Goal: Task Accomplishment & Management: Use online tool/utility

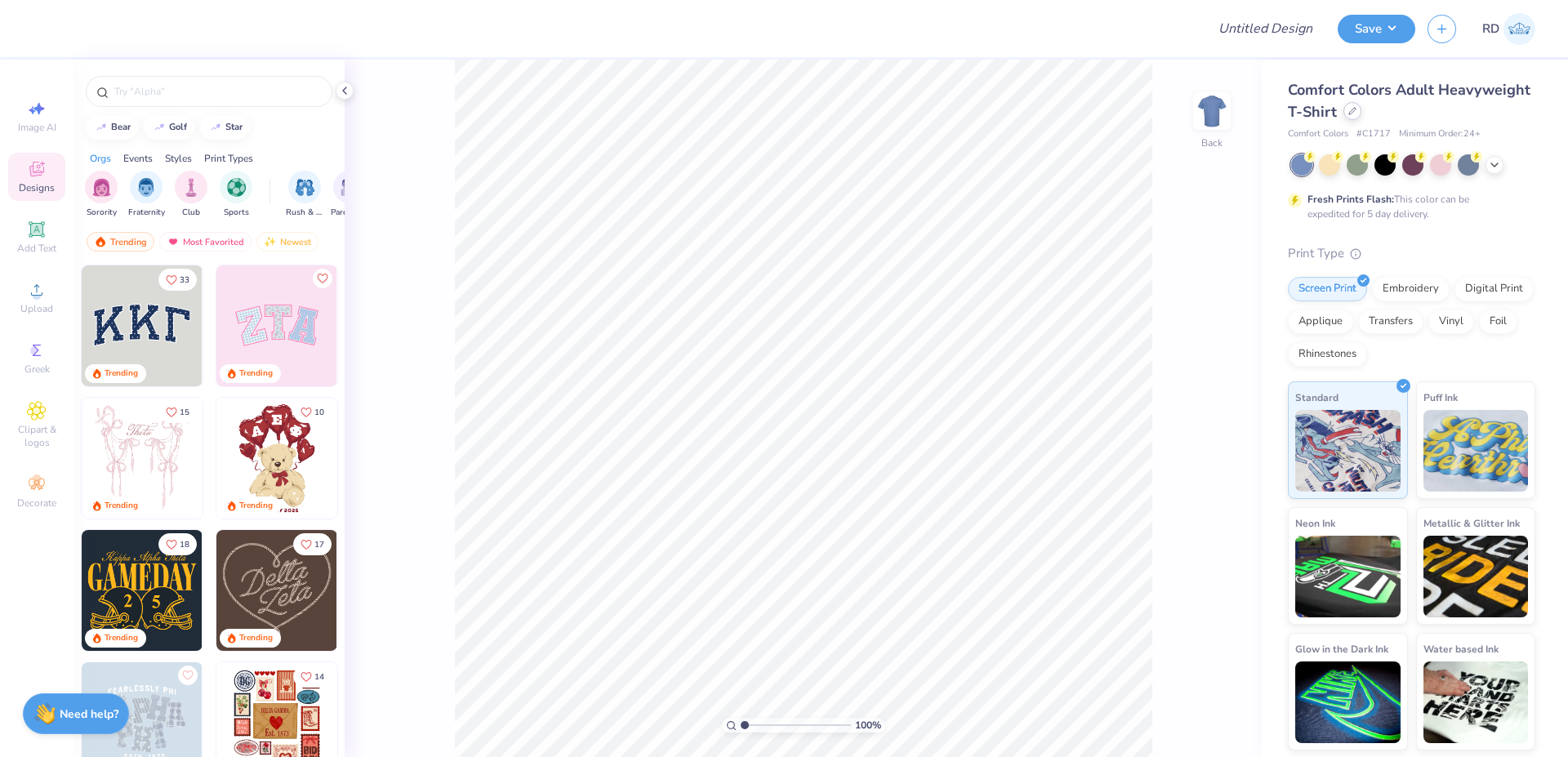
click at [903, 116] on div at bounding box center [1353, 111] width 18 height 18
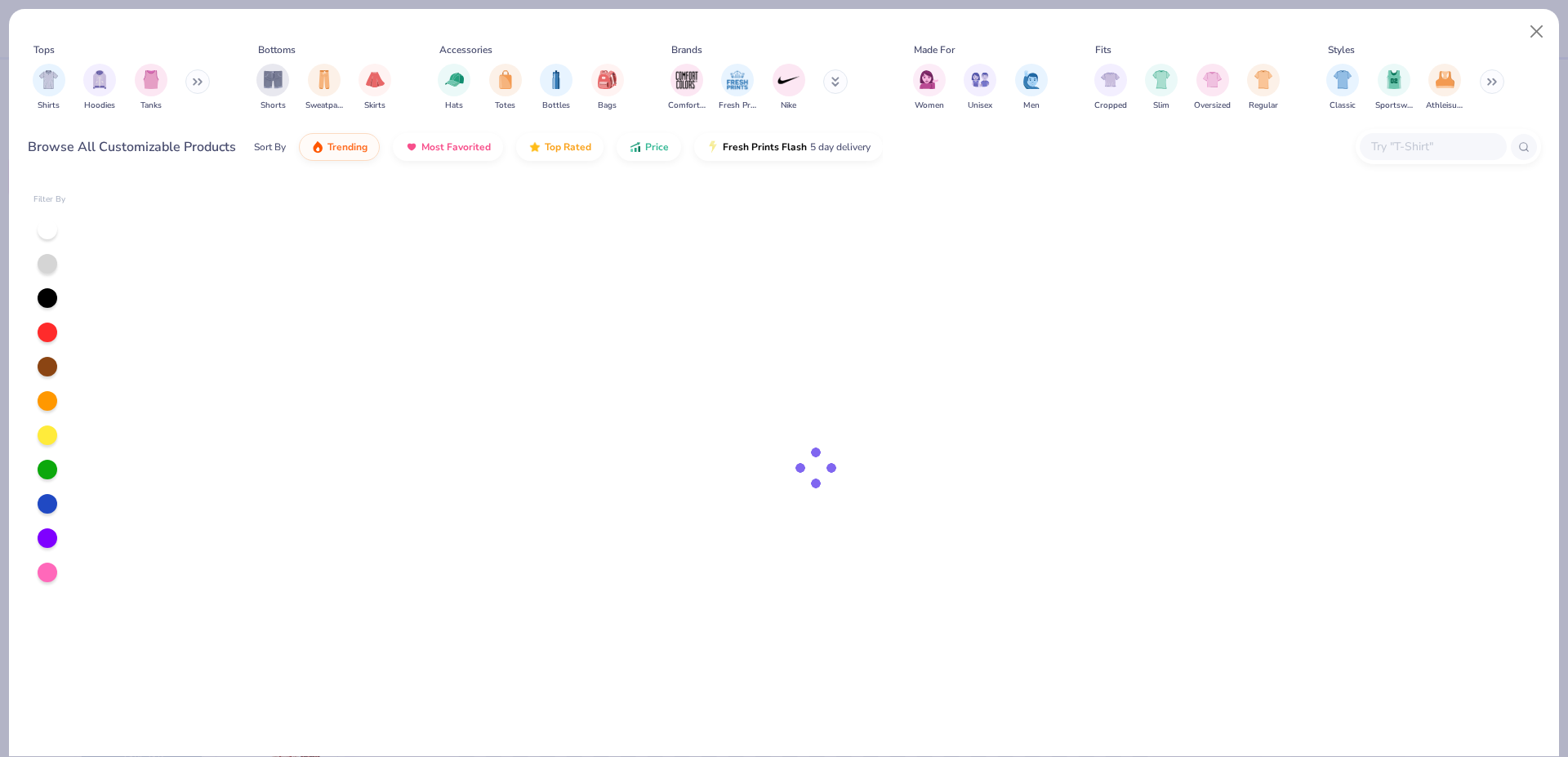
click at [903, 155] on input "text" at bounding box center [1432, 146] width 126 height 18
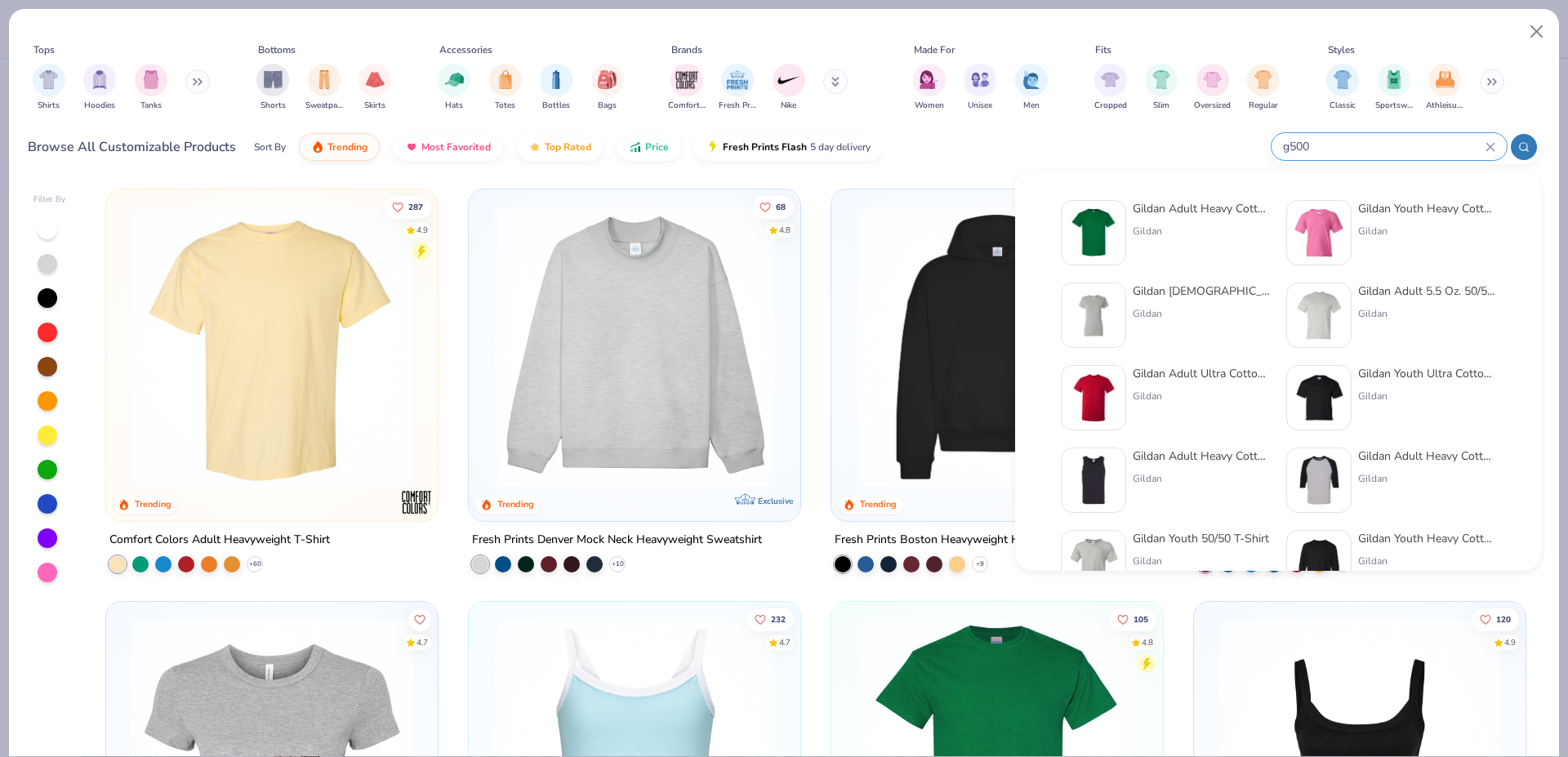
type input "g500"
click at [903, 225] on img at bounding box center [1093, 232] width 51 height 51
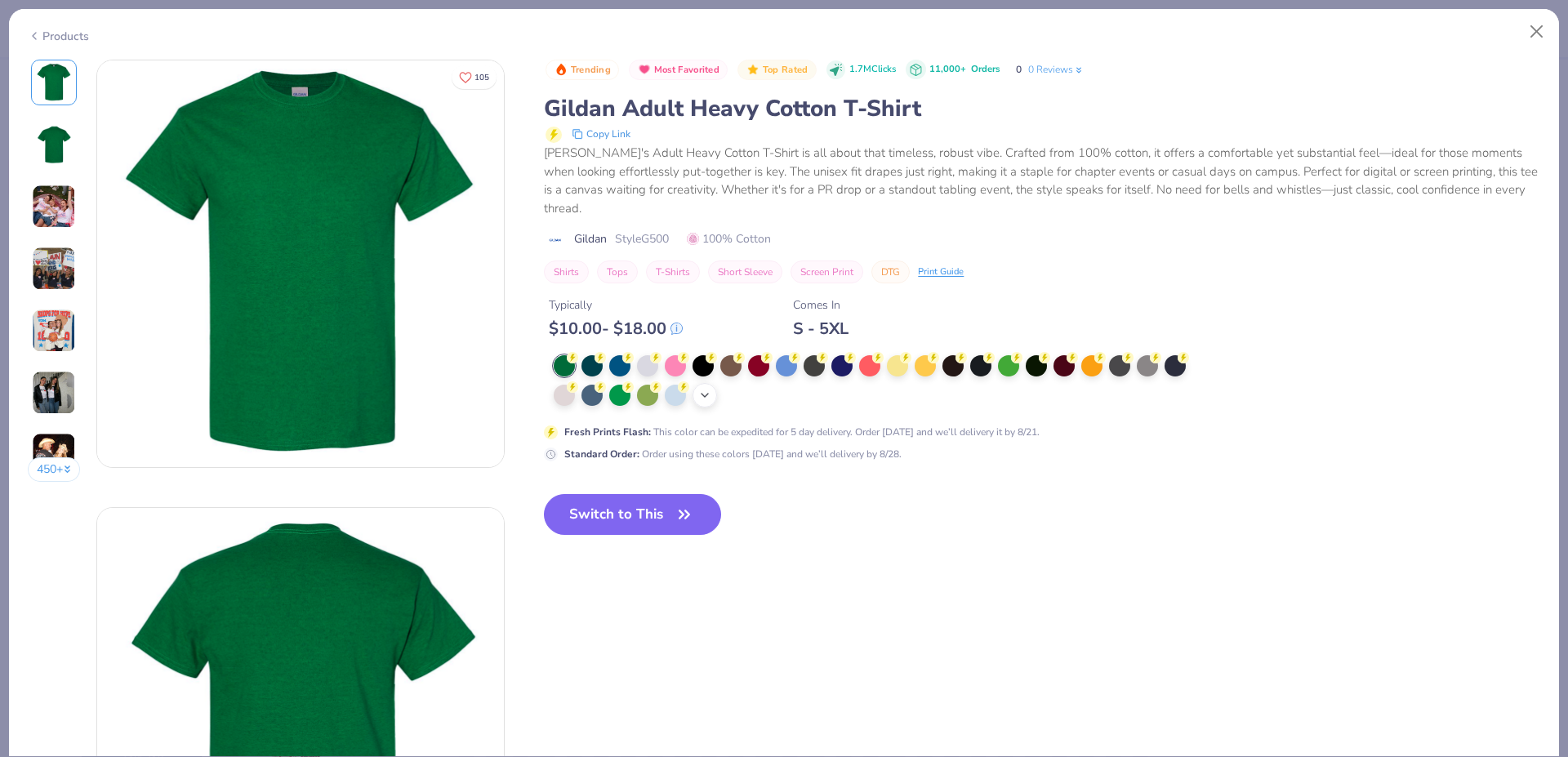
click at [706, 398] on icon at bounding box center [705, 395] width 13 height 13
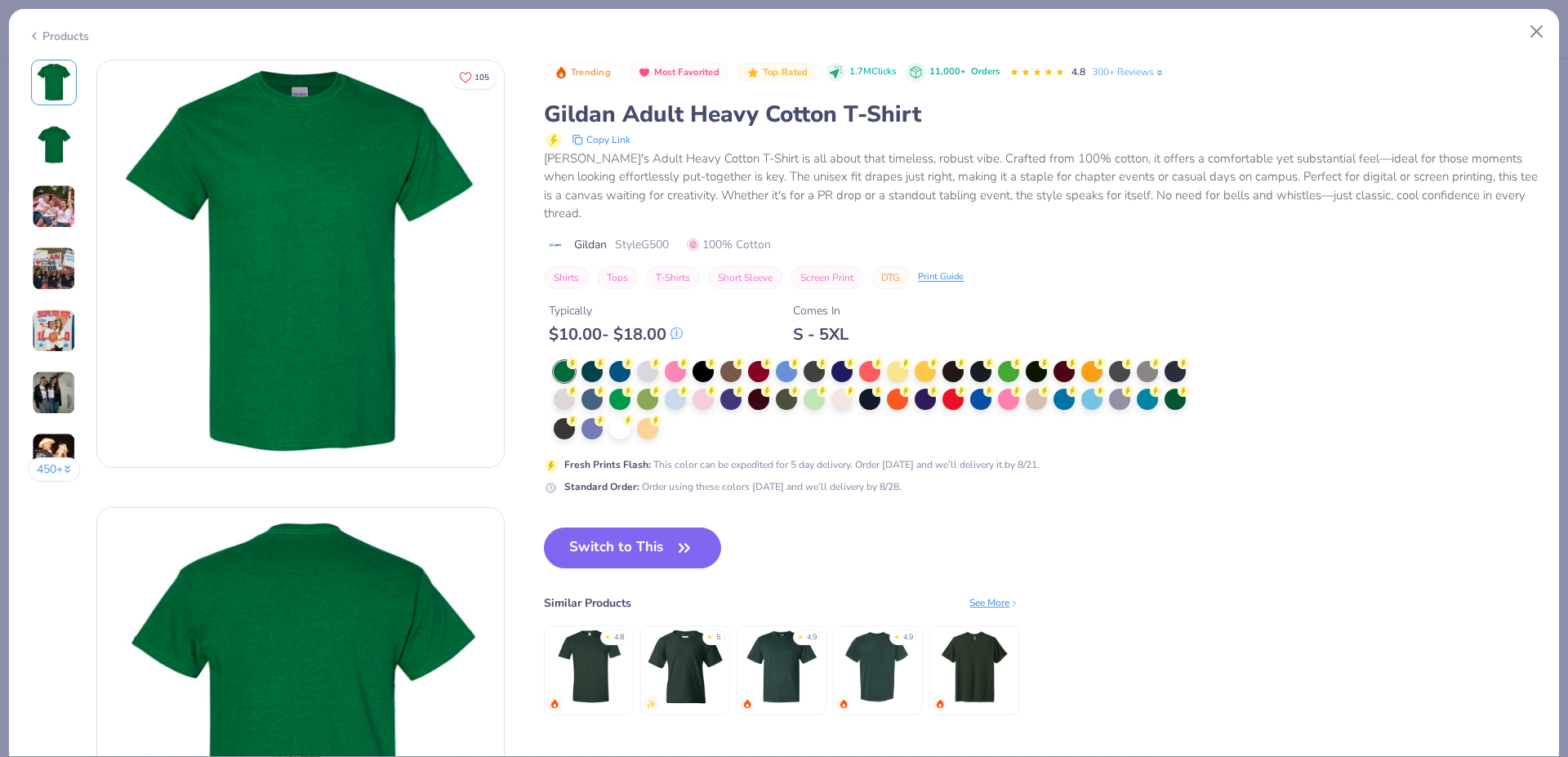
click at [679, 432] on div at bounding box center [876, 401] width 643 height 80
click at [617, 428] on div at bounding box center [619, 426] width 21 height 21
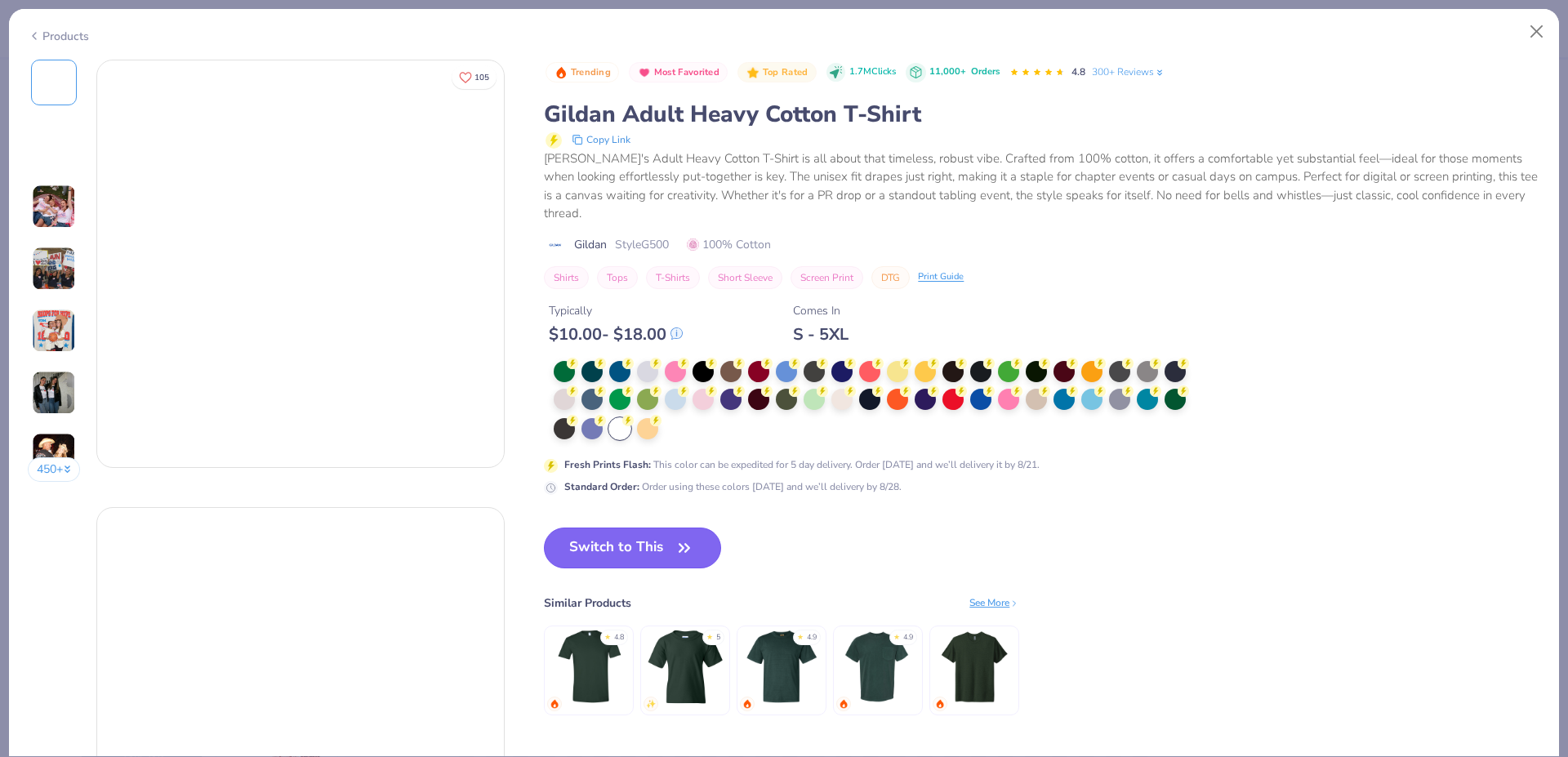
click at [662, 542] on button "Switch to This" at bounding box center [632, 548] width 177 height 40
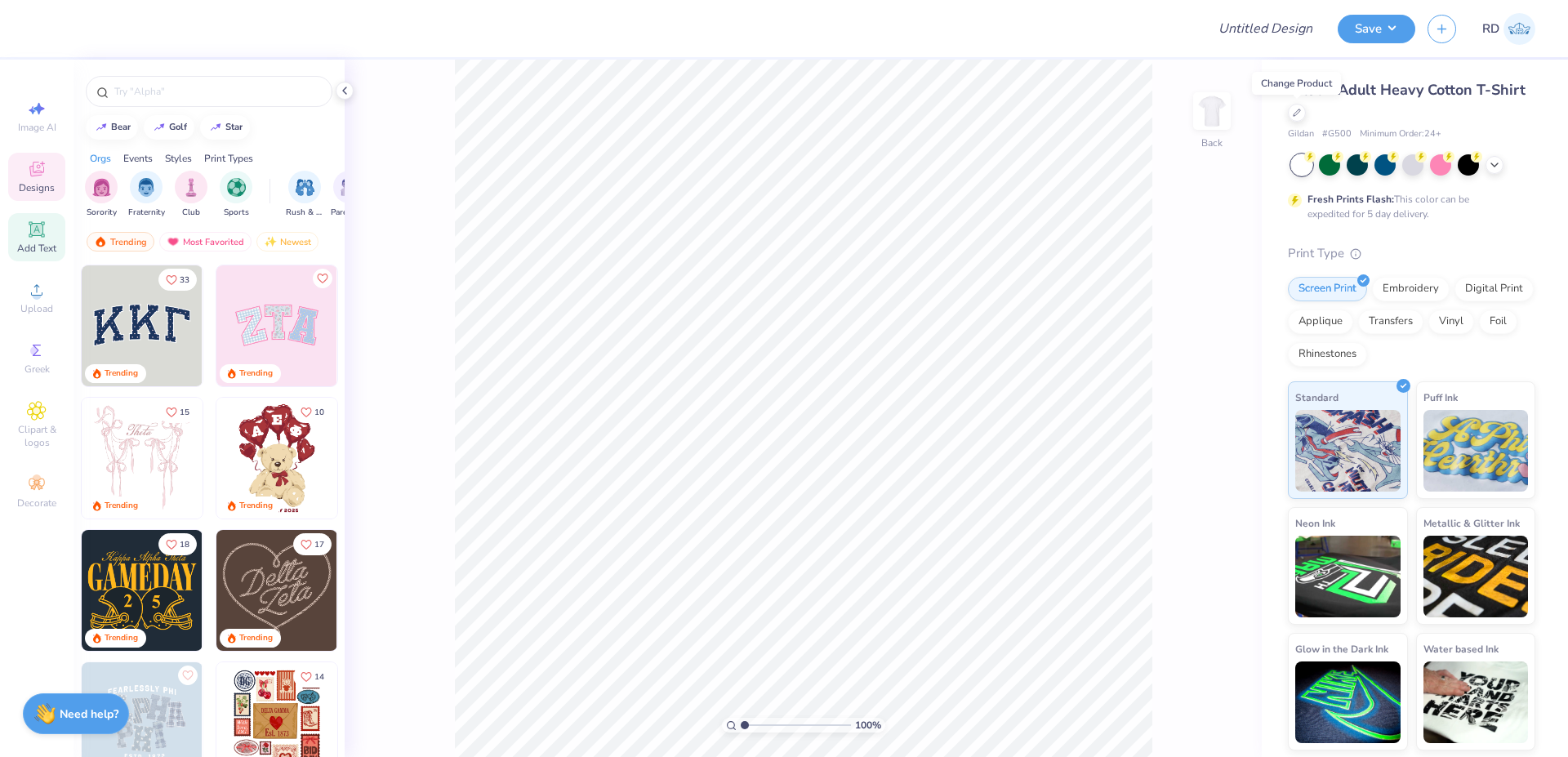
drag, startPoint x: 38, startPoint y: 248, endPoint x: 36, endPoint y: 299, distance: 51.0
click at [38, 249] on span "Add Text" at bounding box center [37, 248] width 40 height 13
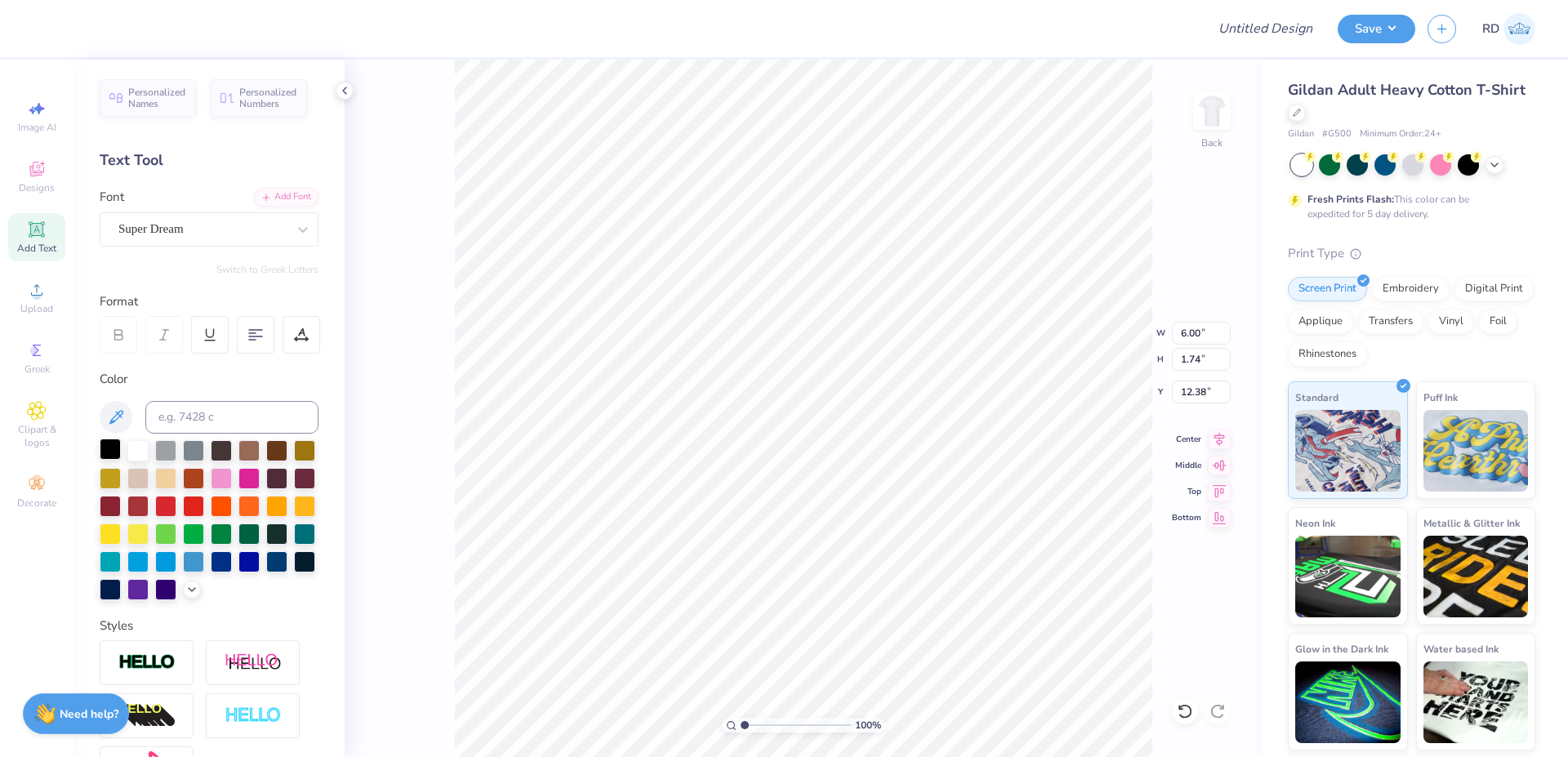
click at [114, 448] on div at bounding box center [109, 448] width 21 height 21
paste textarea "PI BETA PHI"
type textarea "PI BETA PHI"
click at [260, 187] on div "Add Font" at bounding box center [286, 196] width 64 height 18
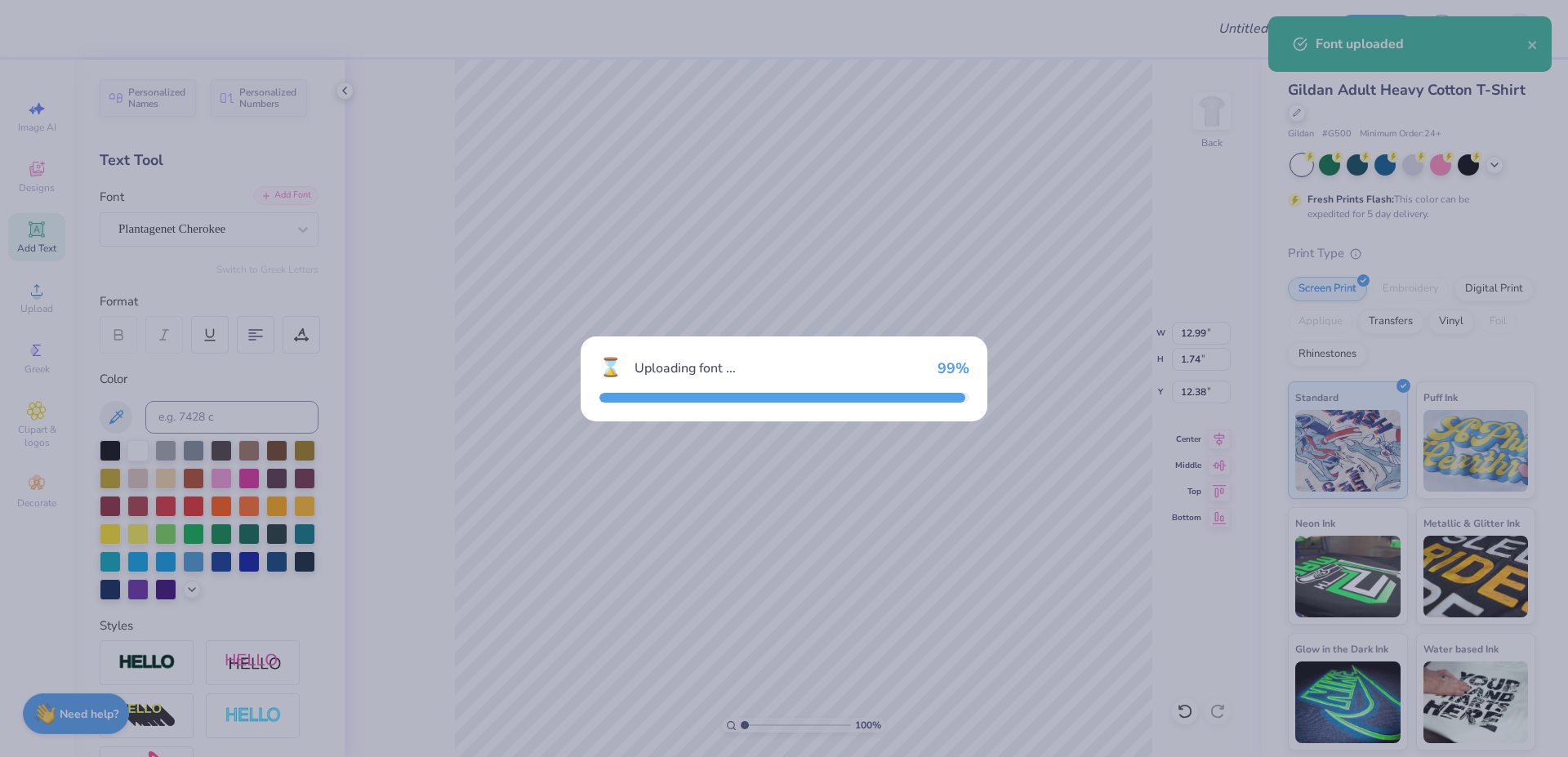
type input "14.14"
type input "1.75"
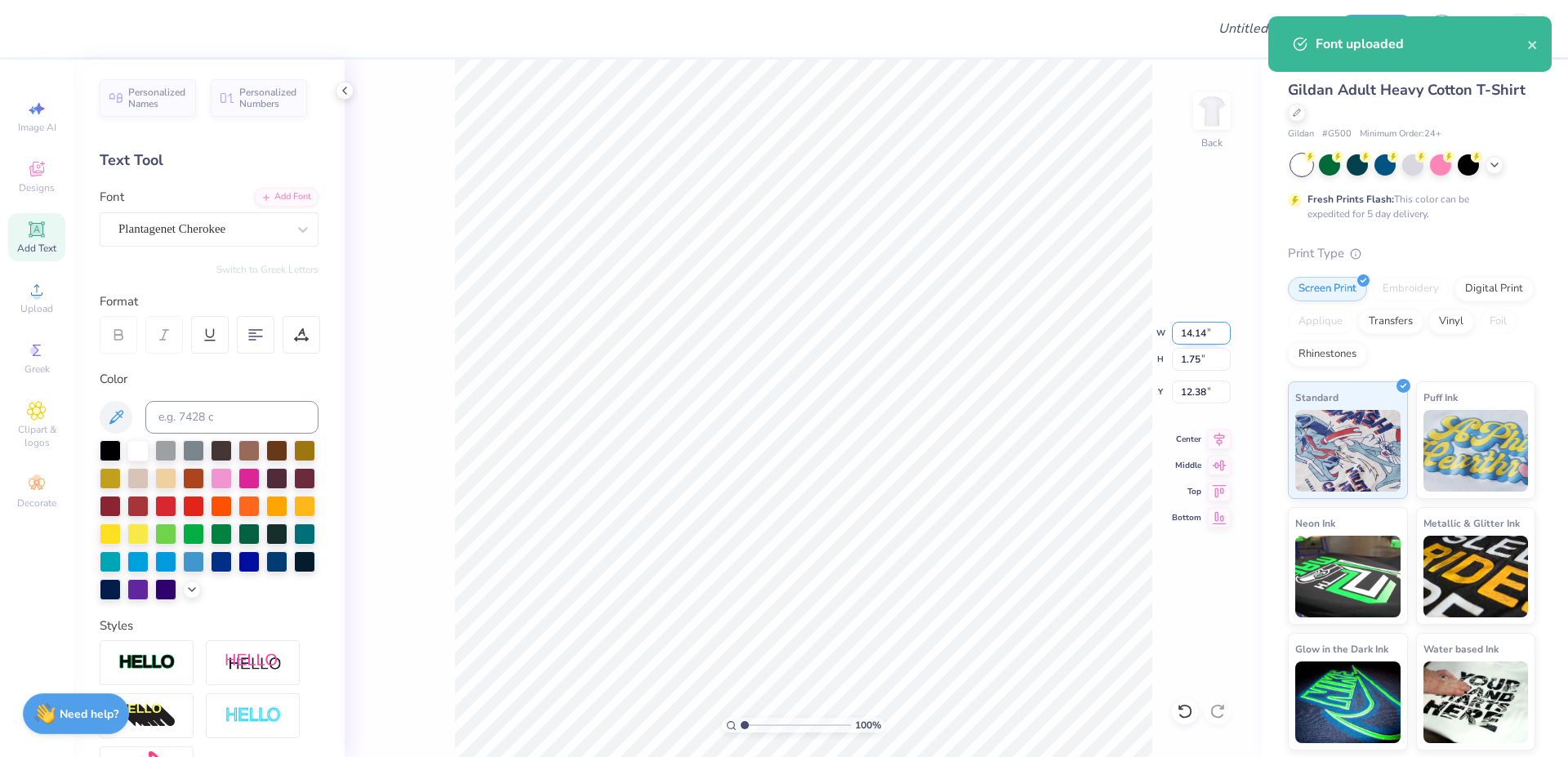
click at [903, 333] on input "14.14" at bounding box center [1201, 333] width 59 height 23
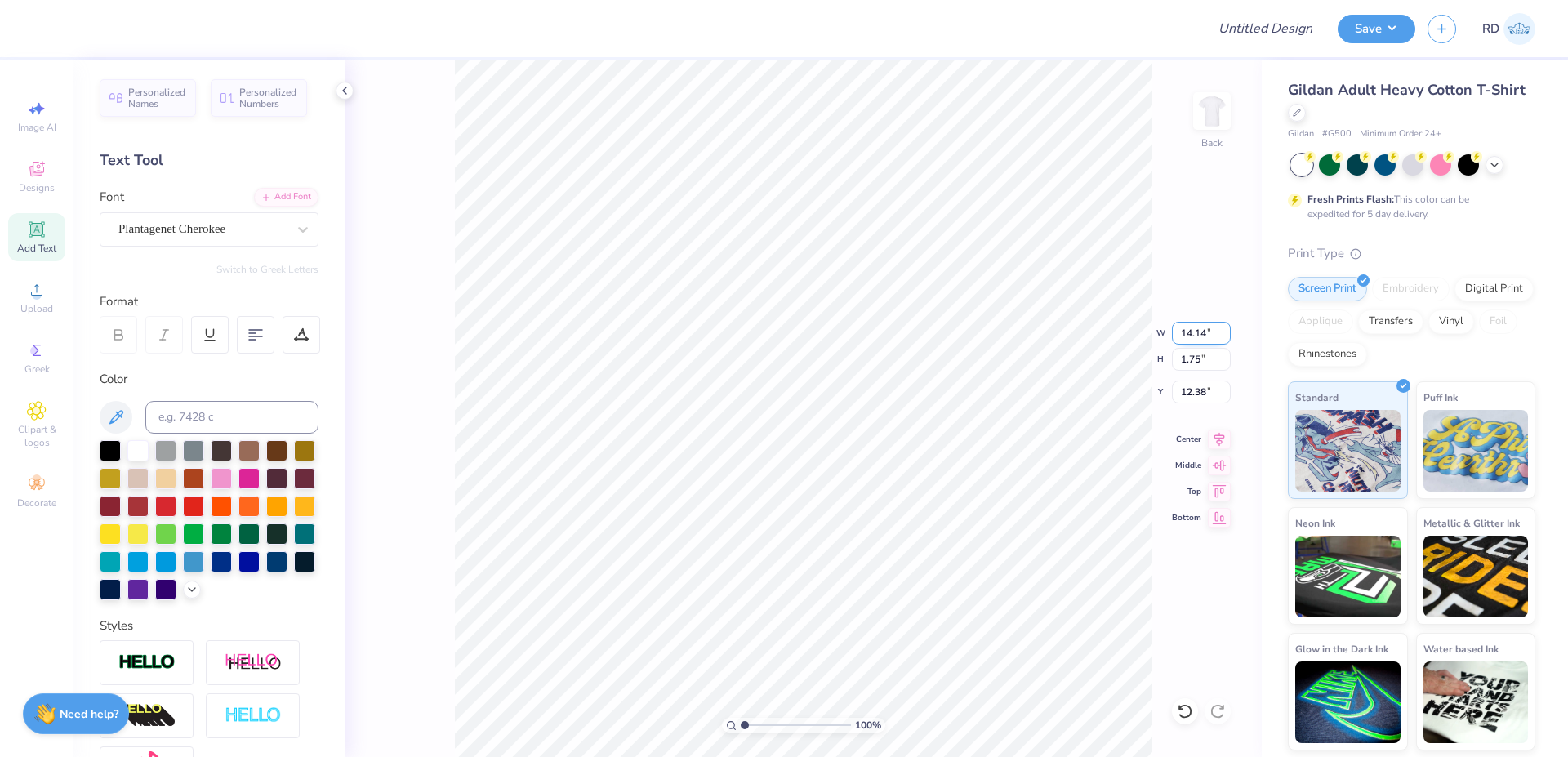
paste input "0.700"
type input "10.70"
type input "1.32"
click at [903, 395] on input "3.80" at bounding box center [1201, 391] width 59 height 23
click at [903, 436] on icon at bounding box center [1219, 436] width 23 height 19
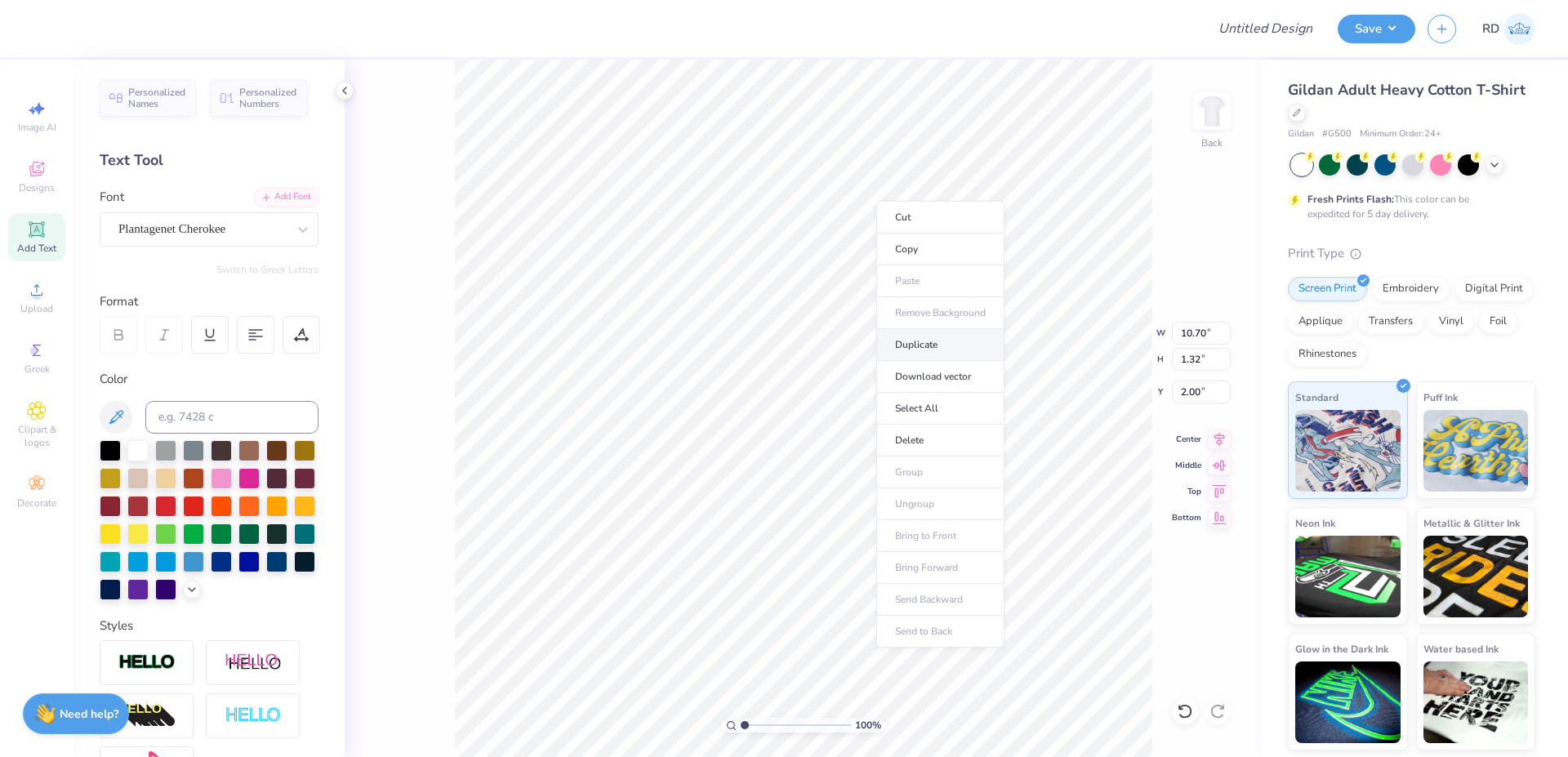
click at [903, 337] on li "Duplicate" at bounding box center [941, 345] width 129 height 32
type input "6.25"
paste textarea "[PERSON_NAME]’s Weekend"
type textarea "Parent’s Weekend 2025"
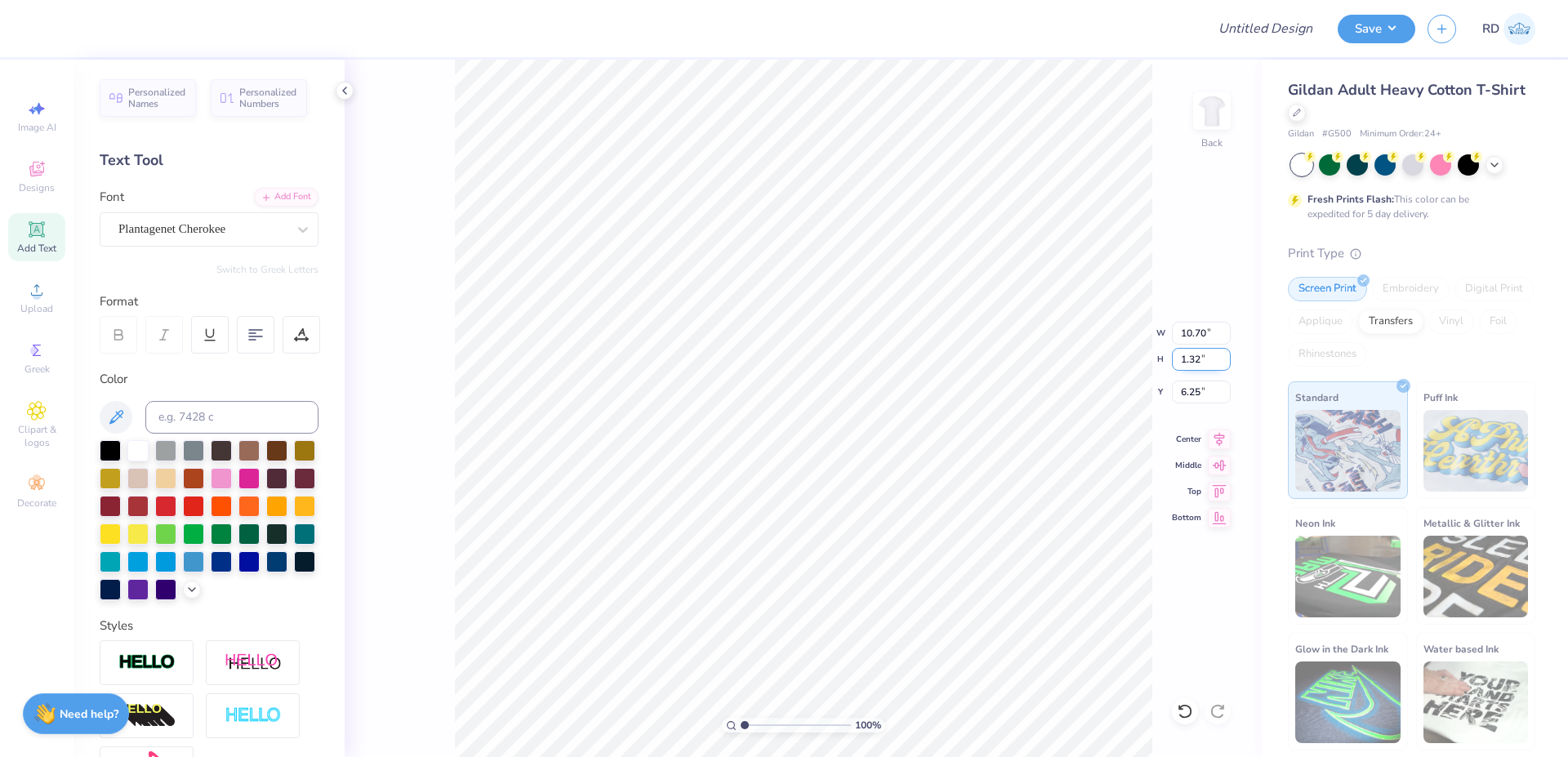
type input "2.00"
click at [903, 337] on input "10.70" at bounding box center [1201, 333] width 59 height 23
type input "15.02"
type input "1.09"
type input "6.37"
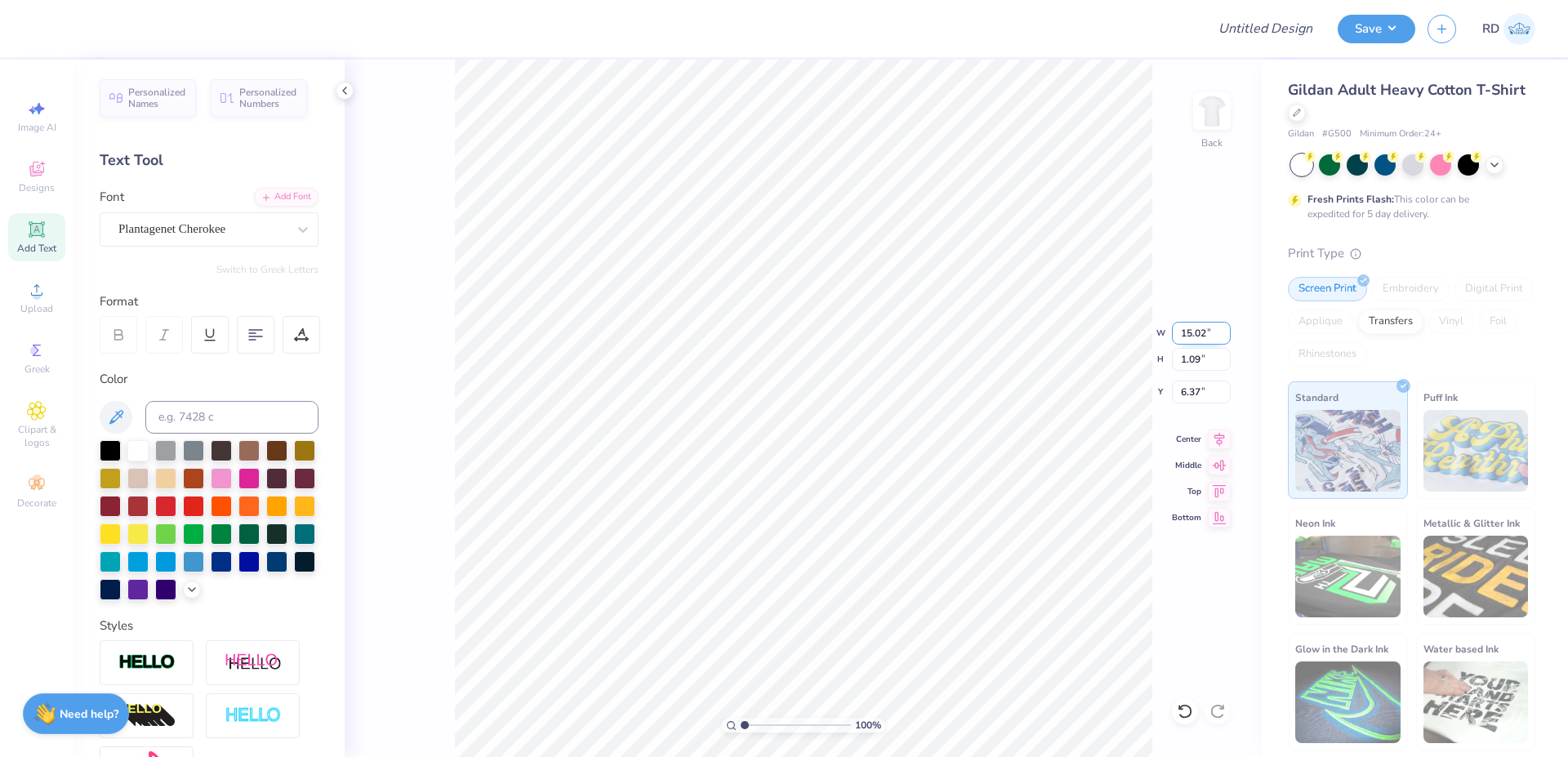
click at [903, 333] on input "15.02" at bounding box center [1201, 333] width 59 height 23
paste input "0.70"
type input "10.70"
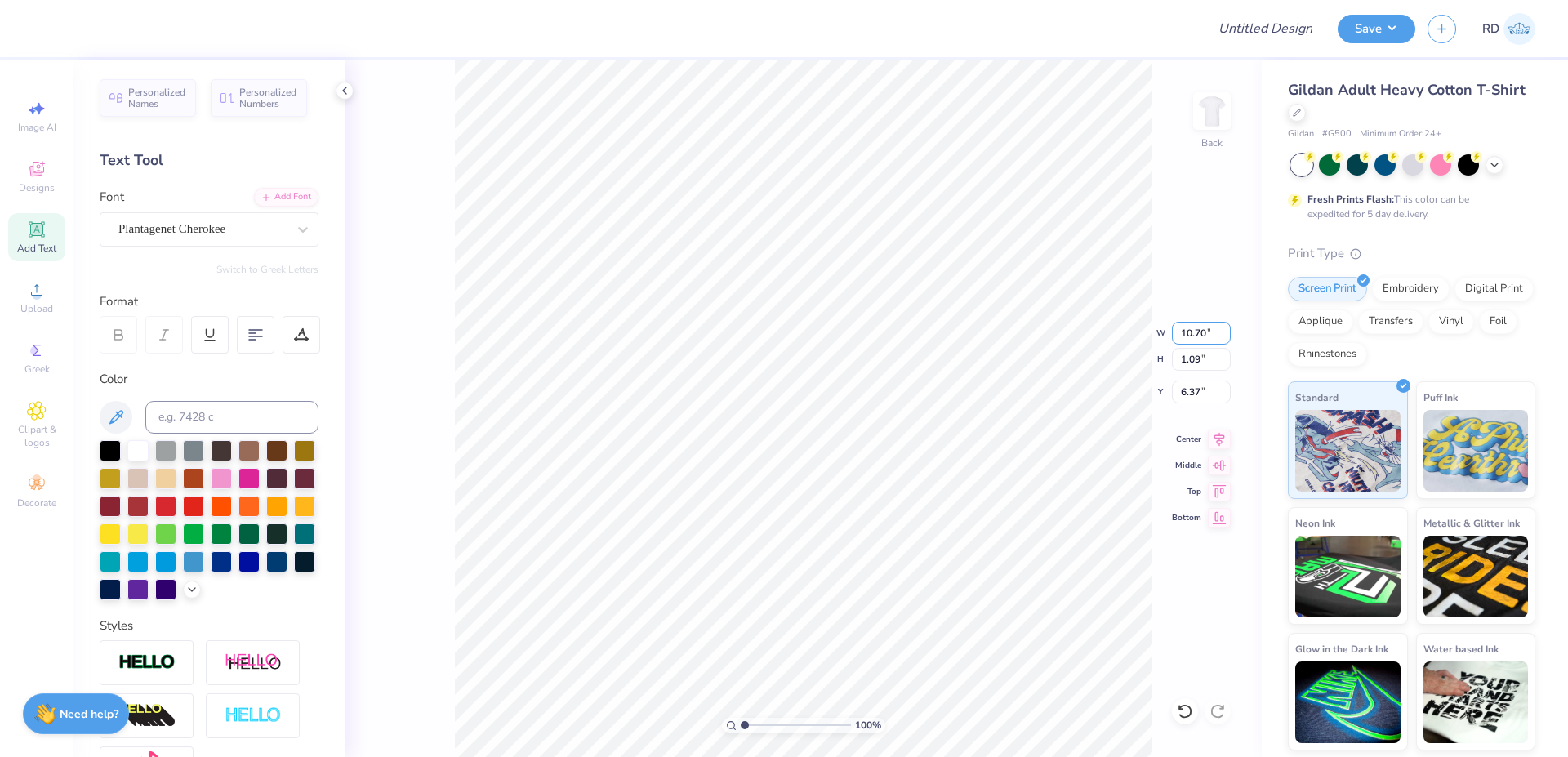
type input "0.78"
type input "16.65"
click at [42, 303] on span "Upload" at bounding box center [37, 309] width 33 height 13
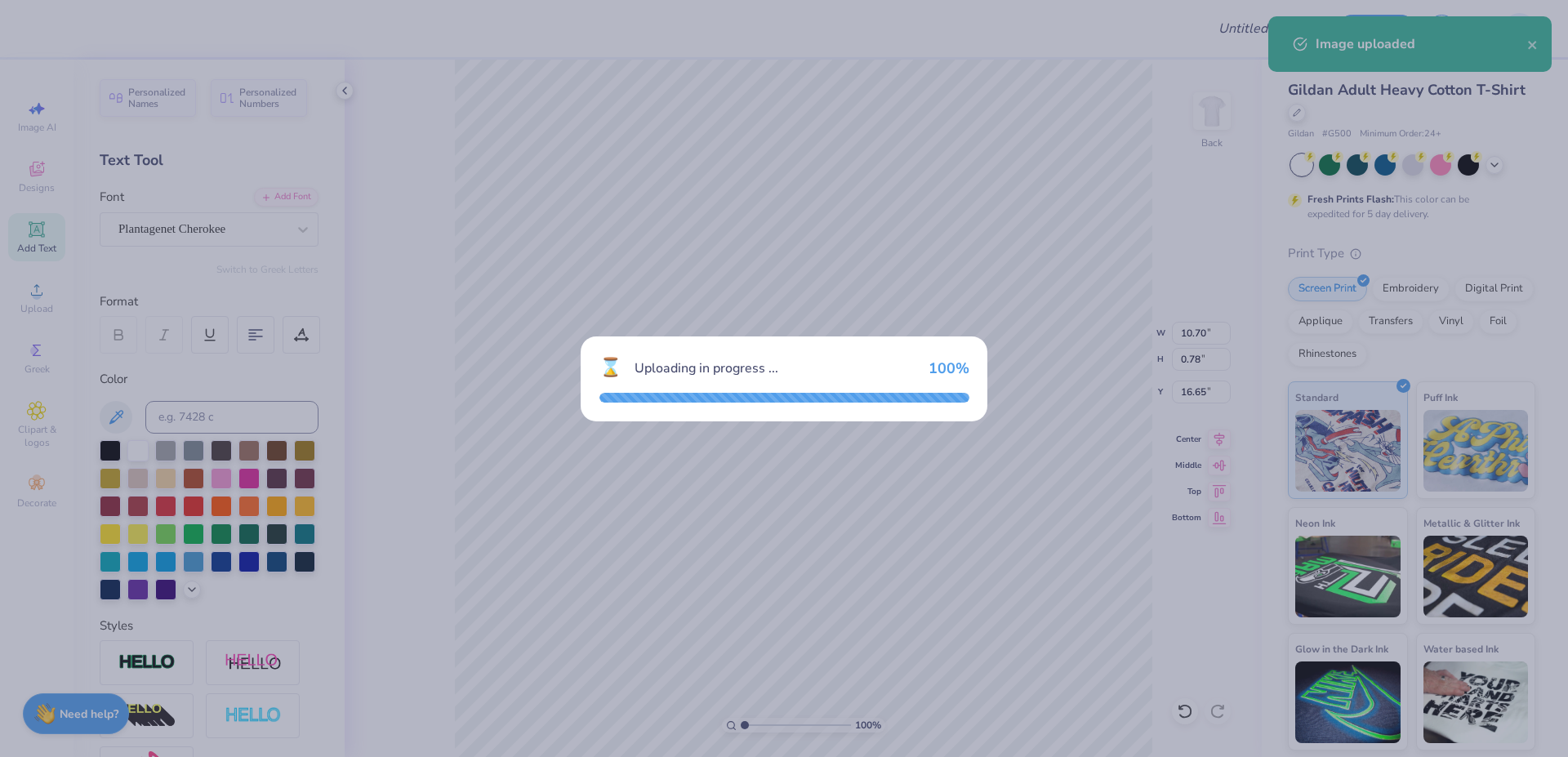
type input "14.93"
type input "18.00"
type input "4.25"
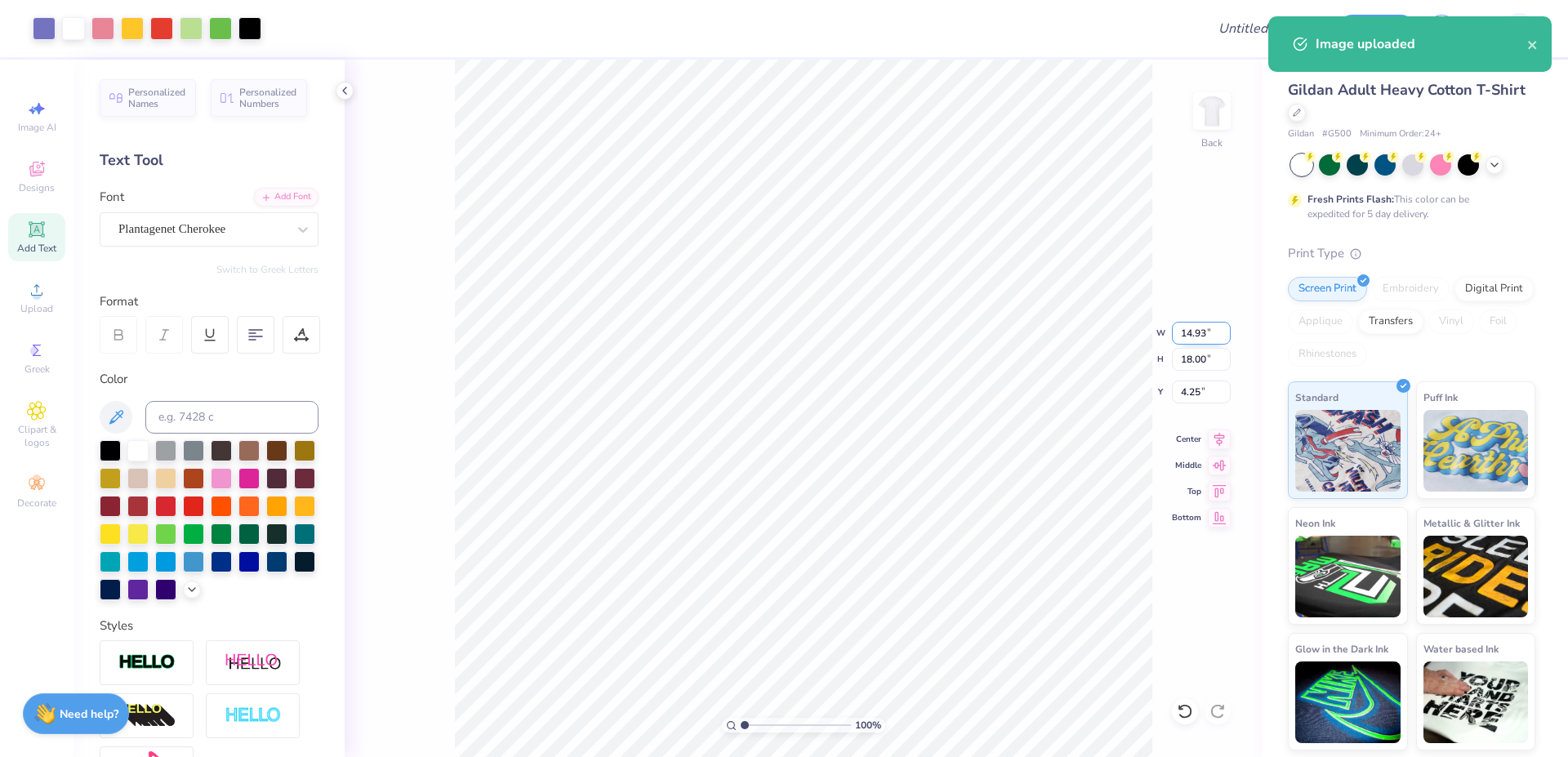
click at [903, 335] on input "14.93" at bounding box center [1201, 333] width 59 height 23
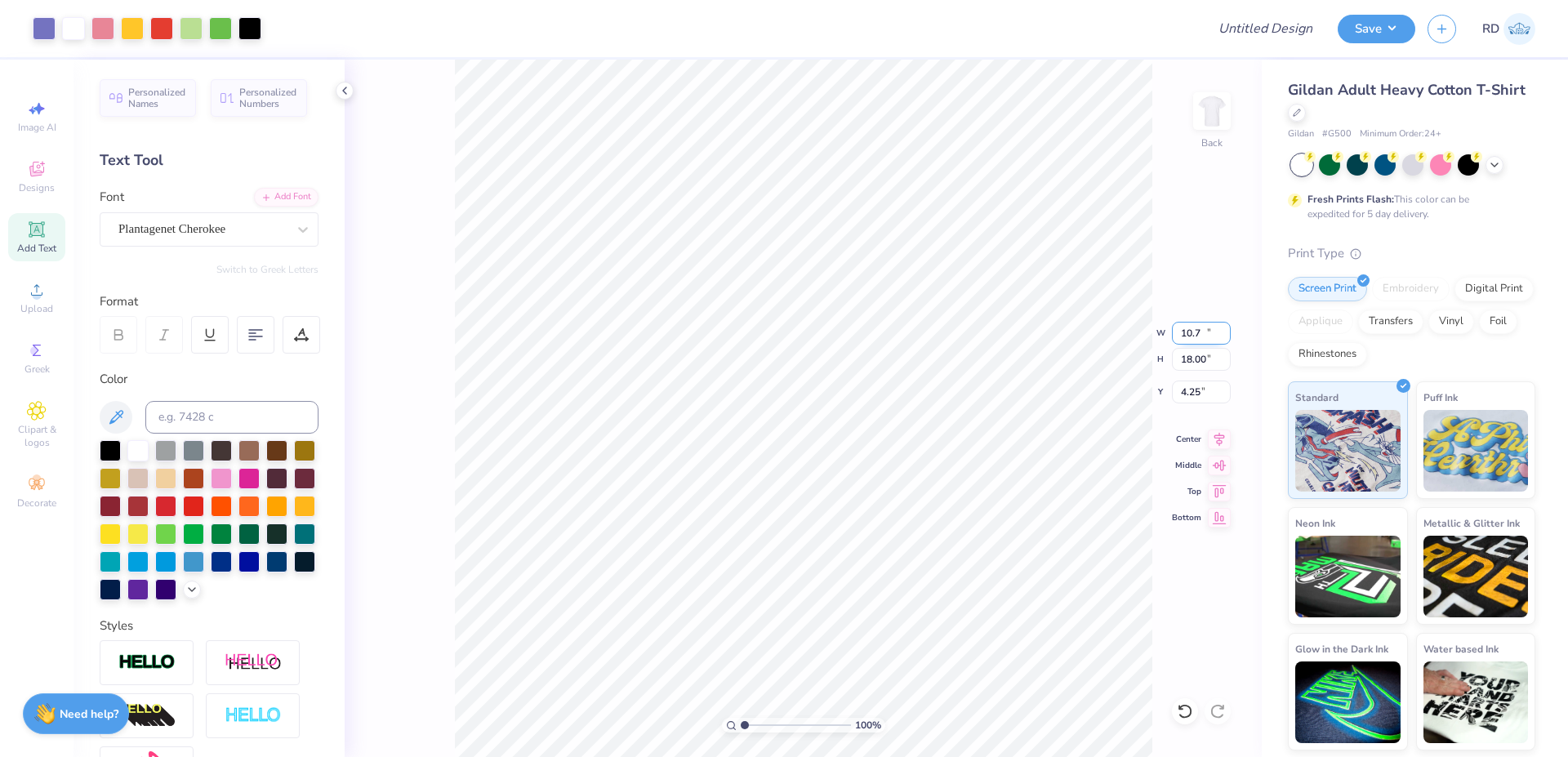
type input "10.70"
type input "12.90"
type input "6.80"
type input "3.72"
type input "3.75"
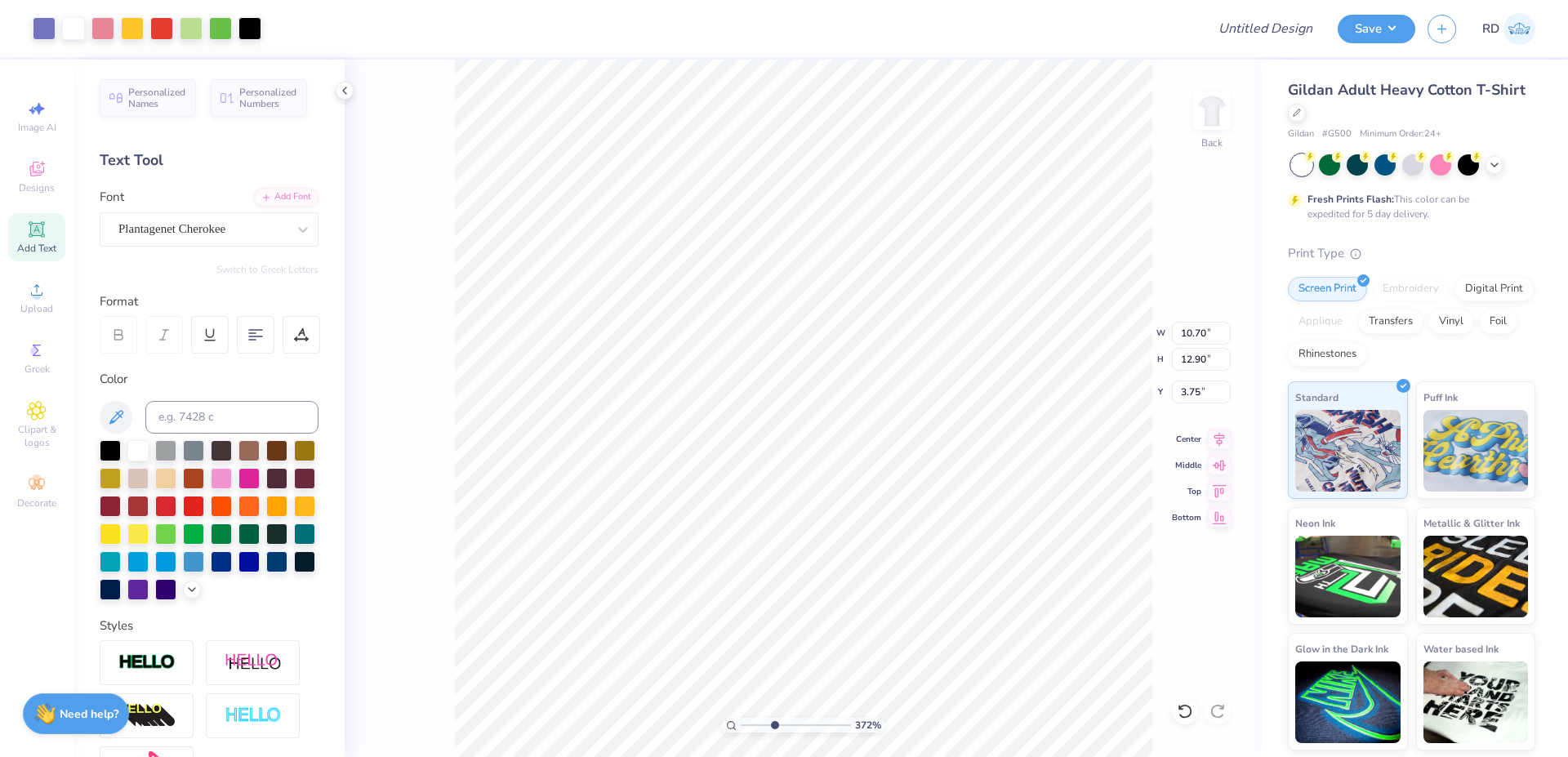
click at [775, 686] on input "range" at bounding box center [796, 725] width 110 height 15
type input "3.72"
type input "3.43"
type input "0.78"
type input "16.65"
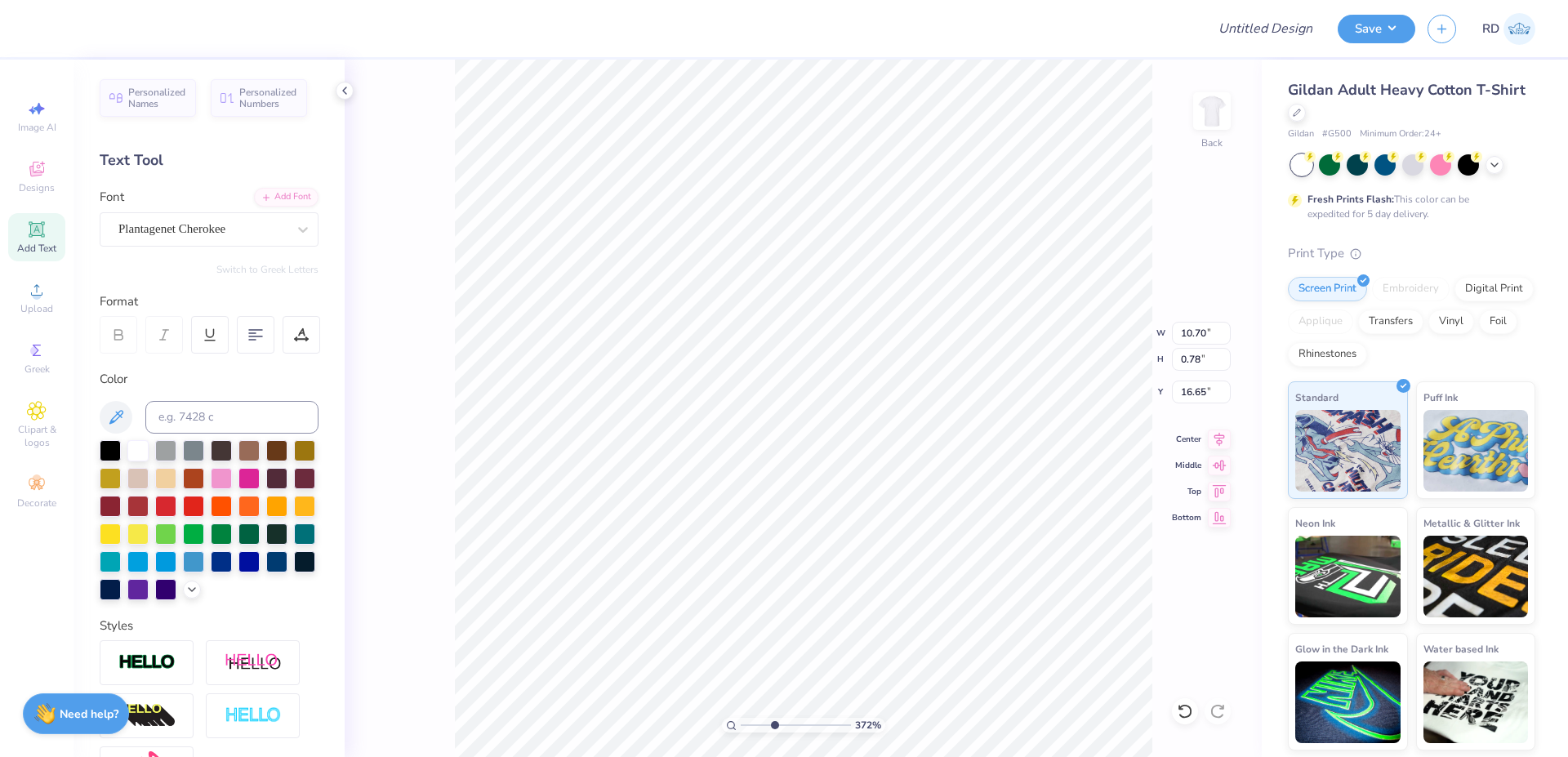
type input "1.48"
click at [750, 686] on input "range" at bounding box center [796, 725] width 110 height 15
type input "16.34"
type input "4.24"
click at [780, 686] on input "range" at bounding box center [796, 725] width 110 height 15
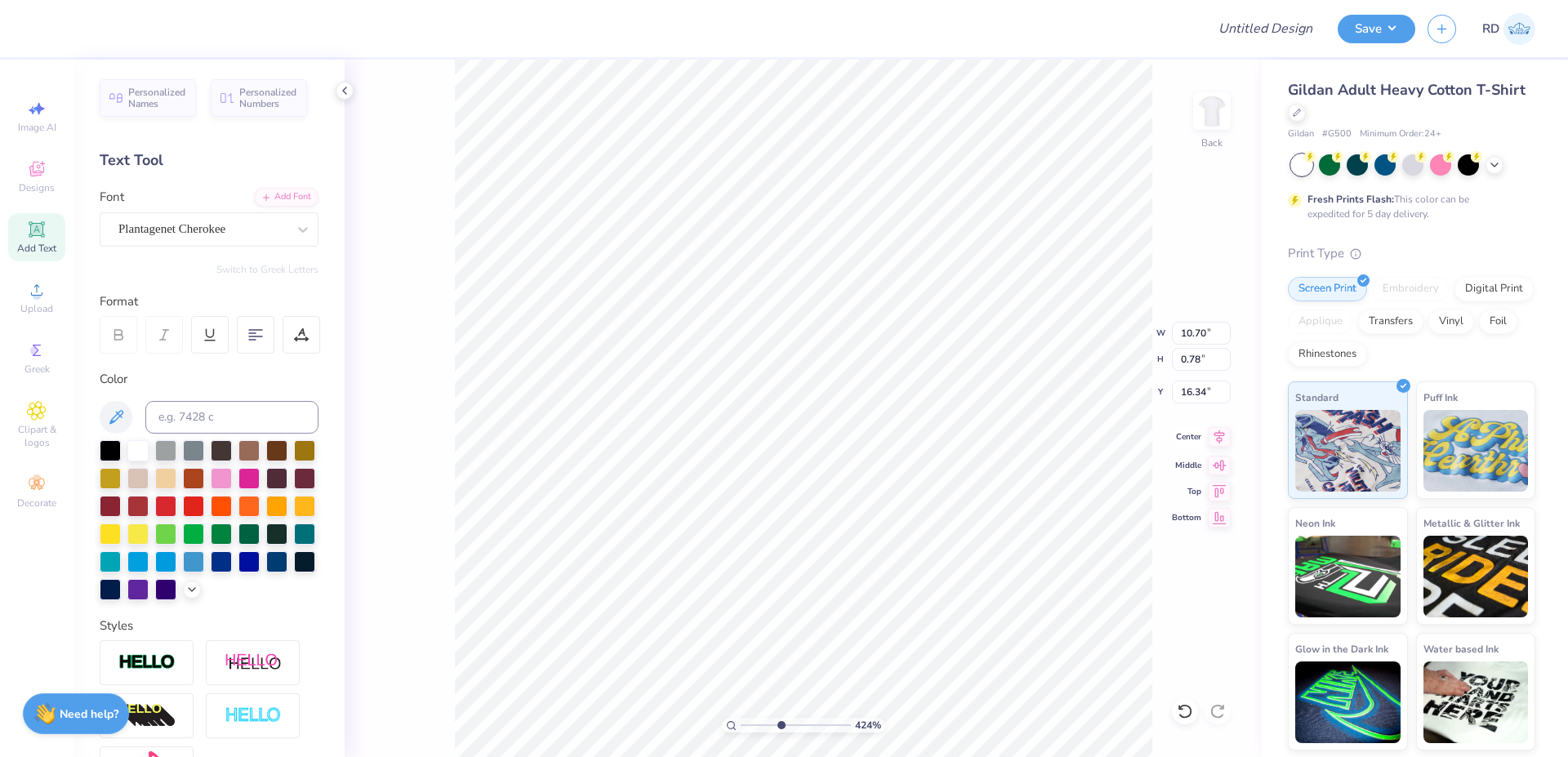
type input "16.19"
click at [903, 442] on icon at bounding box center [1219, 436] width 23 height 19
click at [744, 686] on input "range" at bounding box center [796, 725] width 110 height 15
click at [753, 686] on input "range" at bounding box center [796, 725] width 110 height 15
type input "1.71"
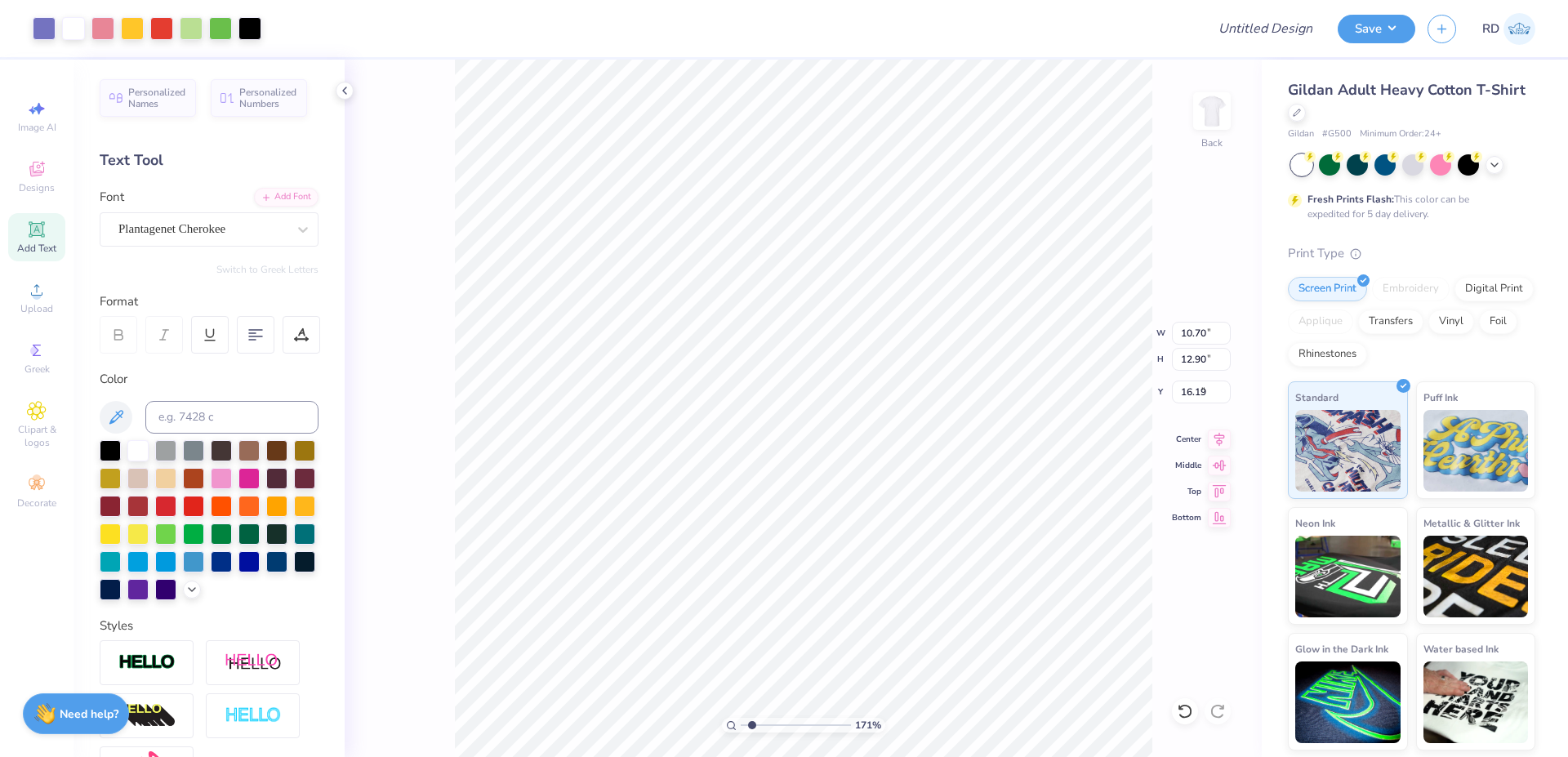
type input "12.90"
type input "3.43"
click at [903, 429] on div "171 % Back W 10.70 10.70 " H 12.90 12.90 " Y 3.43 3.43 " Center Middle Top Bott…" at bounding box center [803, 408] width 917 height 697
click at [903, 438] on icon at bounding box center [1219, 436] width 23 height 19
click at [903, 436] on icon at bounding box center [1221, 435] width 11 height 14
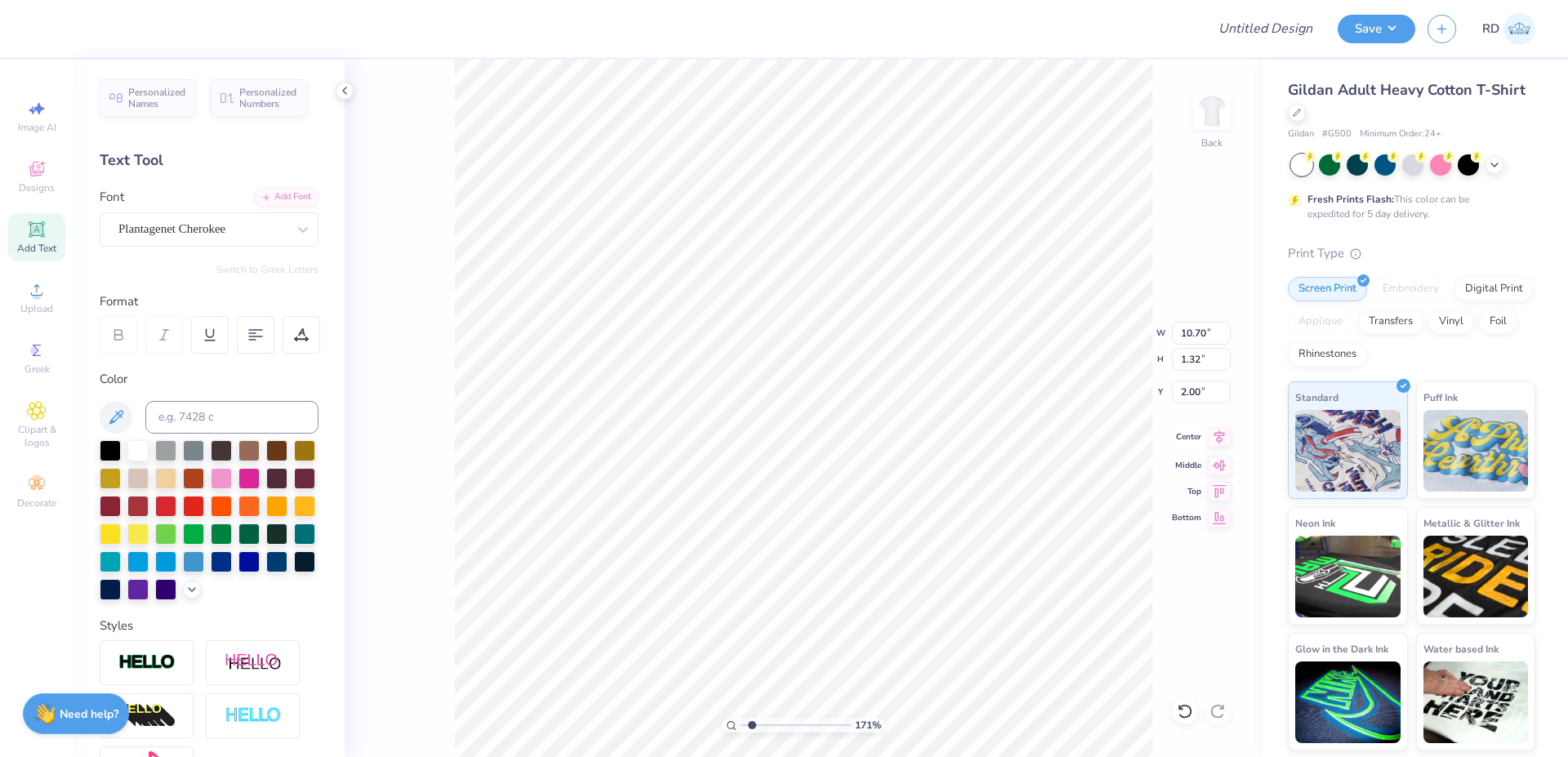
click at [903, 443] on icon at bounding box center [1219, 436] width 23 height 19
click at [903, 397] on input "2.00" at bounding box center [1201, 391] width 59 height 23
drag, startPoint x: 745, startPoint y: 726, endPoint x: 716, endPoint y: 725, distance: 29.0
type input "1"
click at [741, 686] on input "range" at bounding box center [796, 725] width 110 height 15
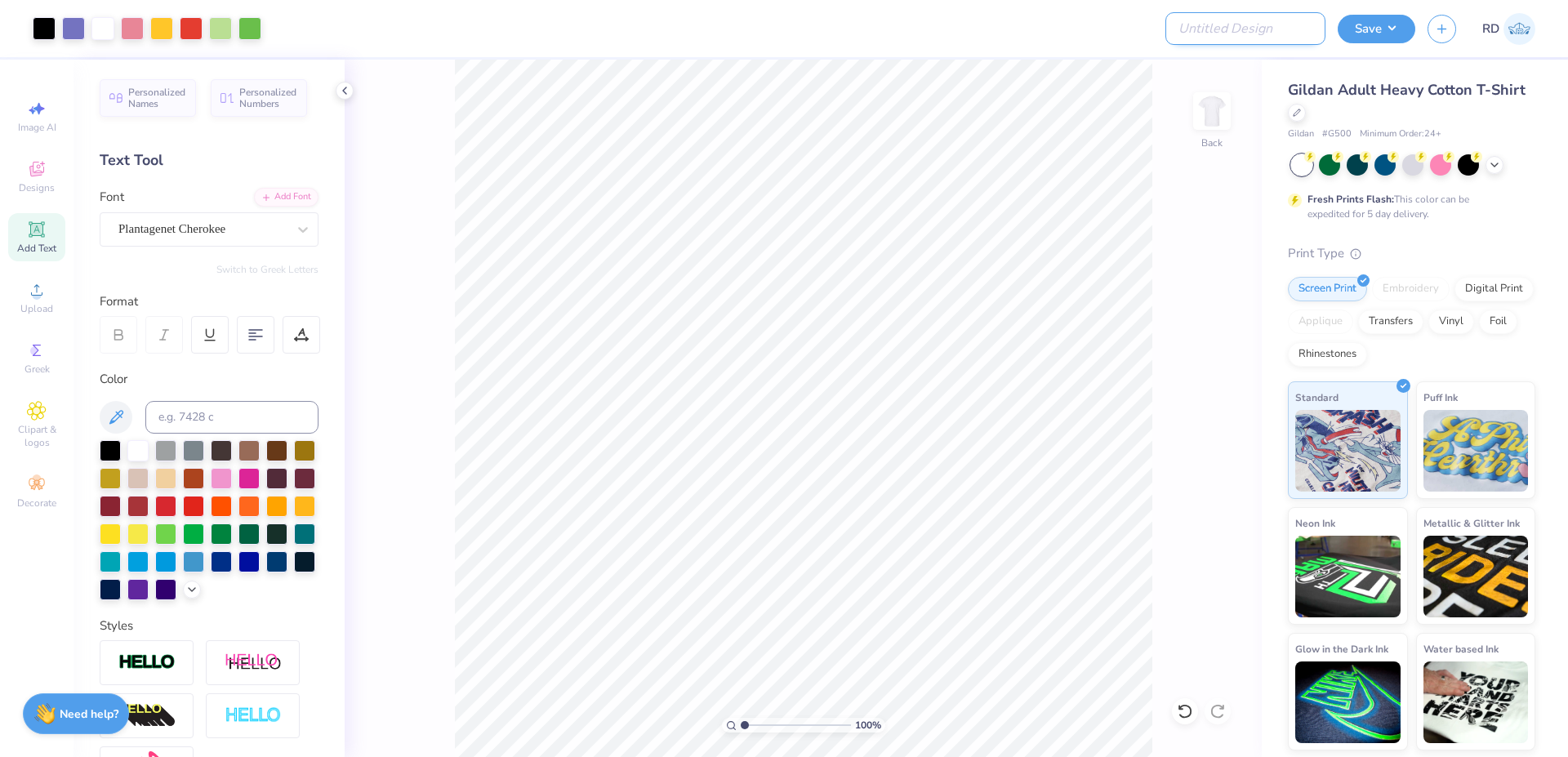
click at [903, 33] on input "Design Title" at bounding box center [1245, 28] width 160 height 33
paste input "FPS239484"
type input "FPS239484"
click at [903, 33] on button "Save" at bounding box center [1377, 26] width 77 height 28
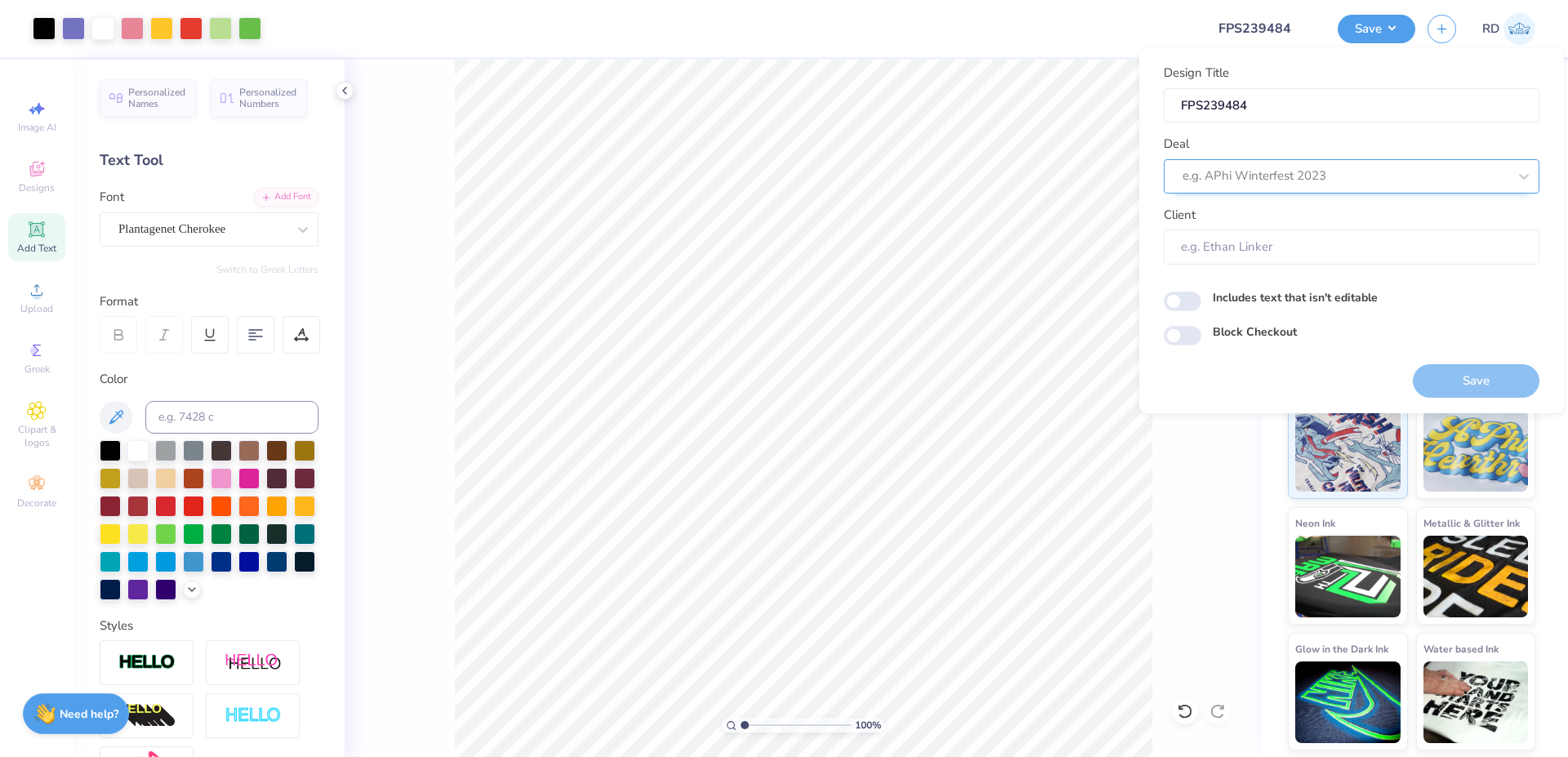
click at [903, 178] on div at bounding box center [1346, 176] width 325 height 22
click at [903, 224] on div "Design Tool Gallery" at bounding box center [1352, 220] width 363 height 27
type input "gallery"
type input "Design Tool Gallery User"
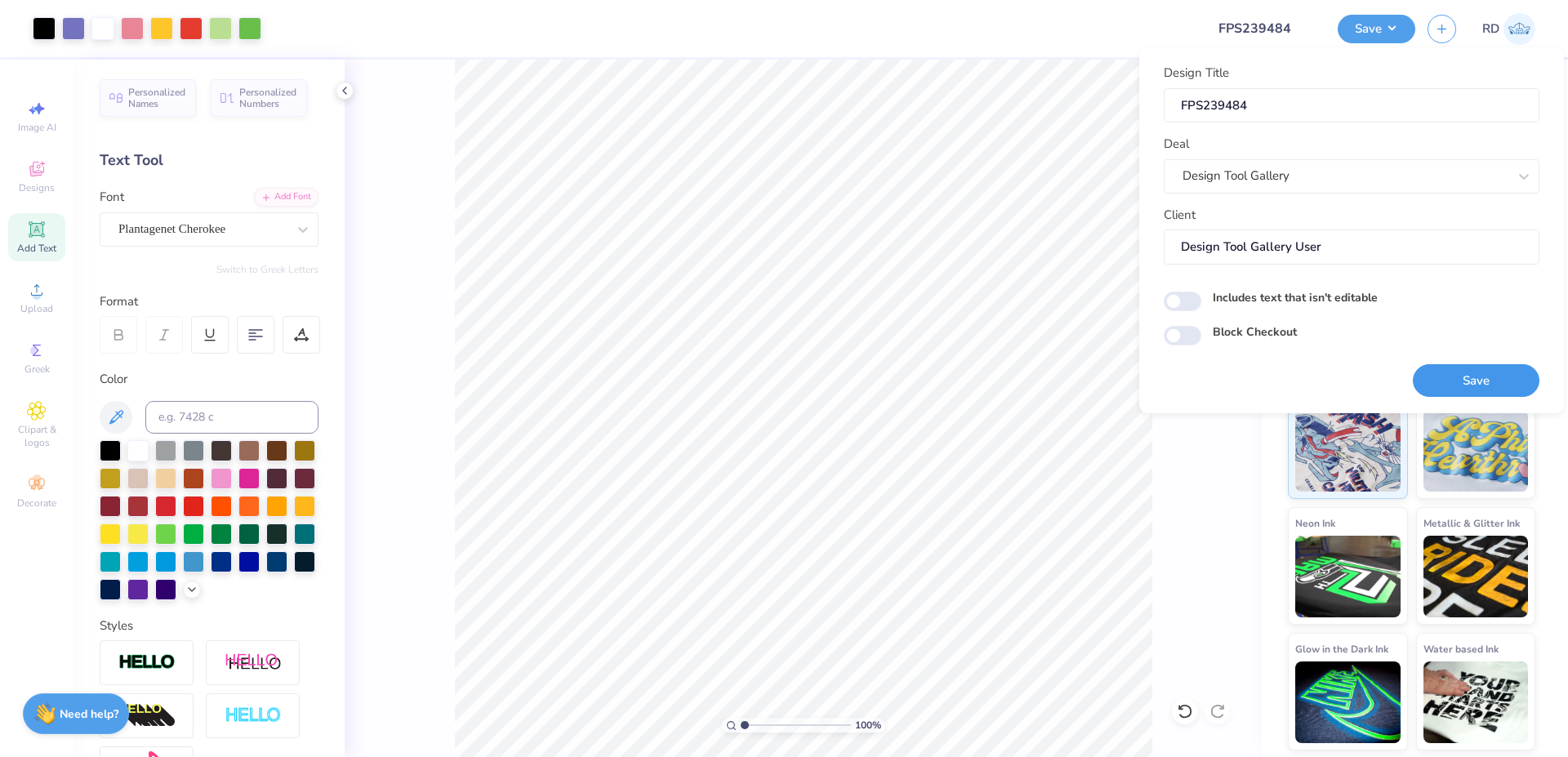
click at [903, 384] on button "Save" at bounding box center [1476, 380] width 127 height 33
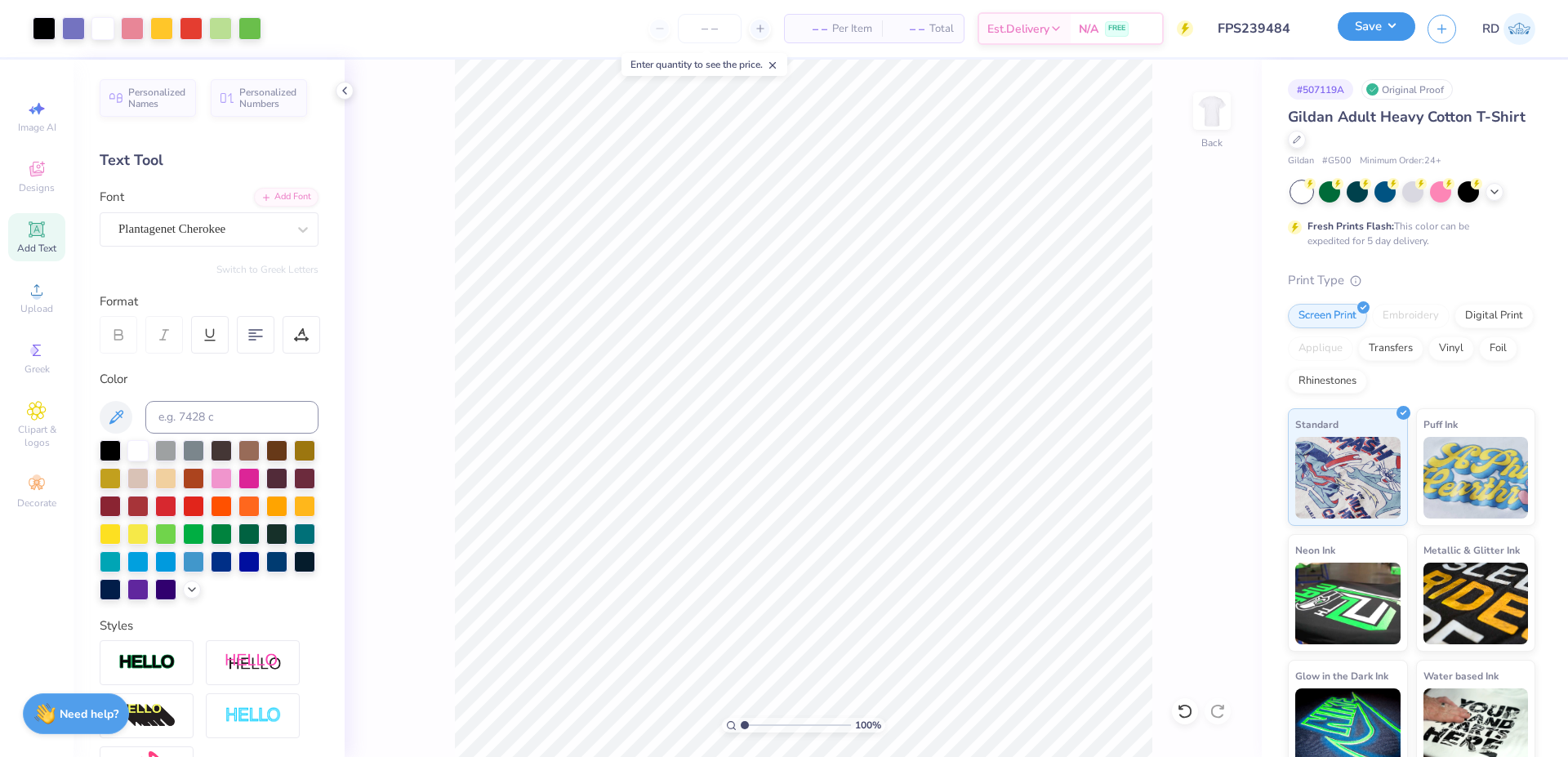
click at [903, 31] on button "Save" at bounding box center [1377, 26] width 77 height 28
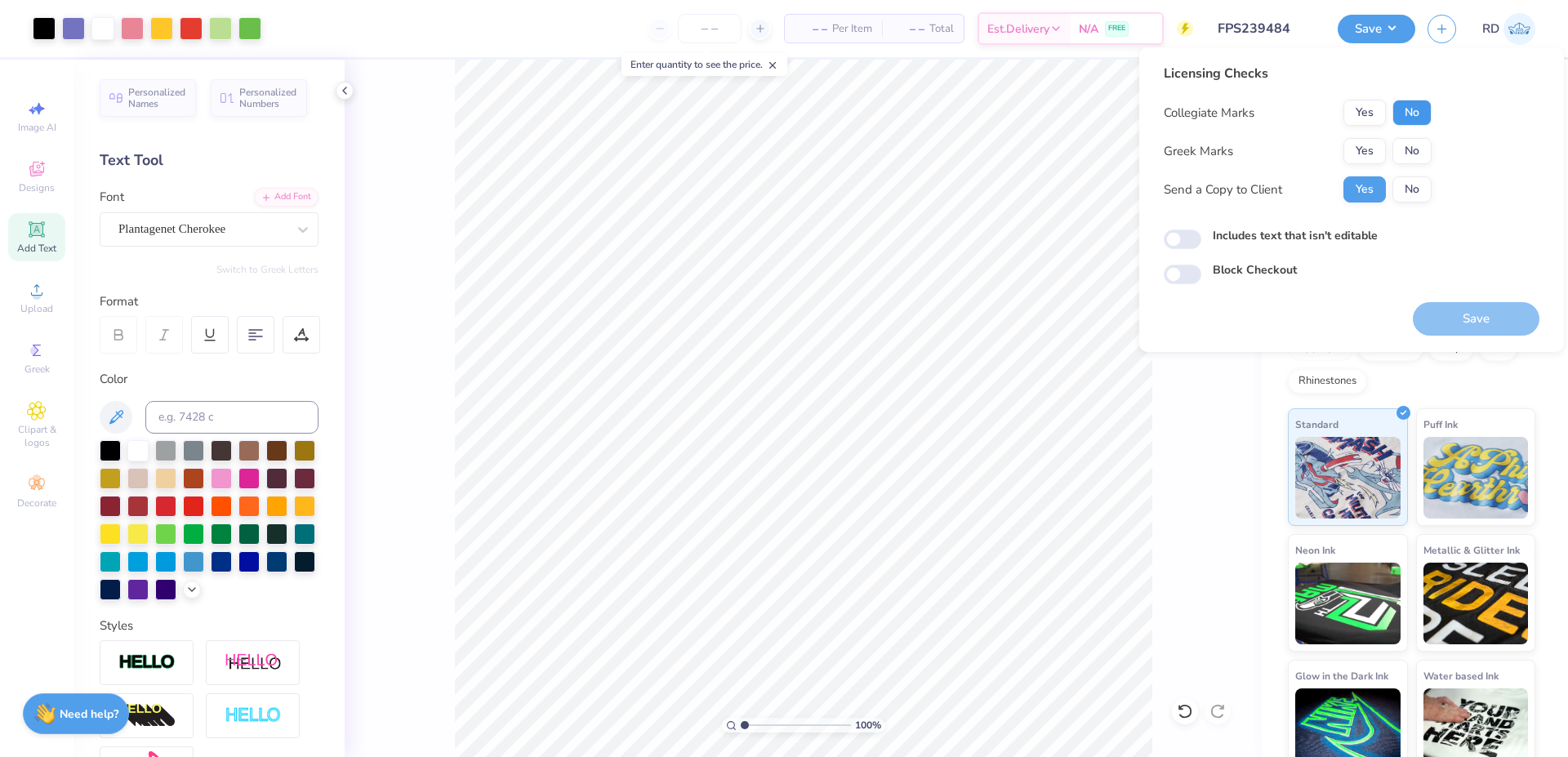
click at [903, 114] on button "No" at bounding box center [1412, 112] width 40 height 26
click at [903, 159] on button "Yes" at bounding box center [1365, 151] width 42 height 26
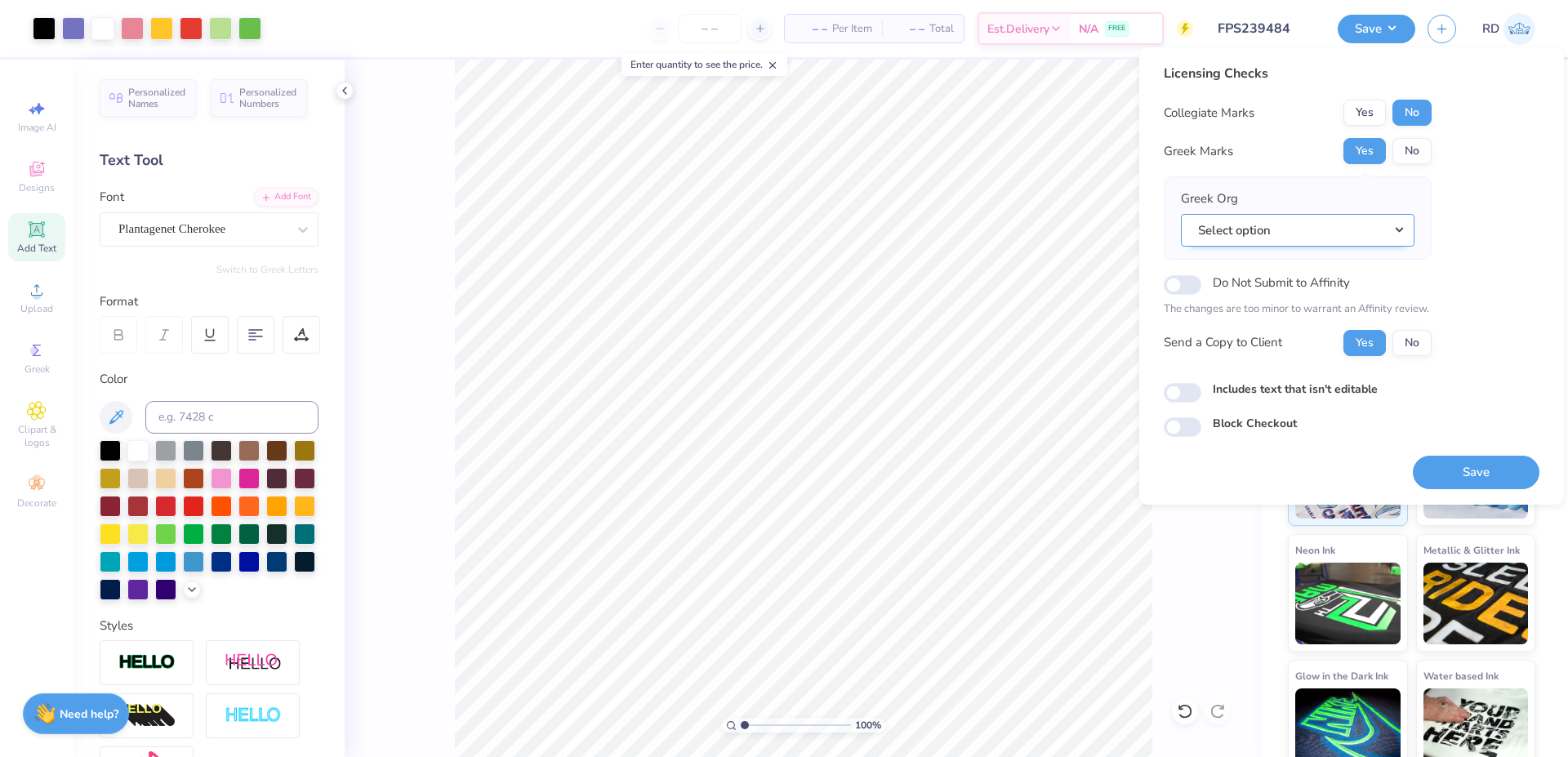
click at [903, 227] on button "Select option" at bounding box center [1298, 231] width 233 height 33
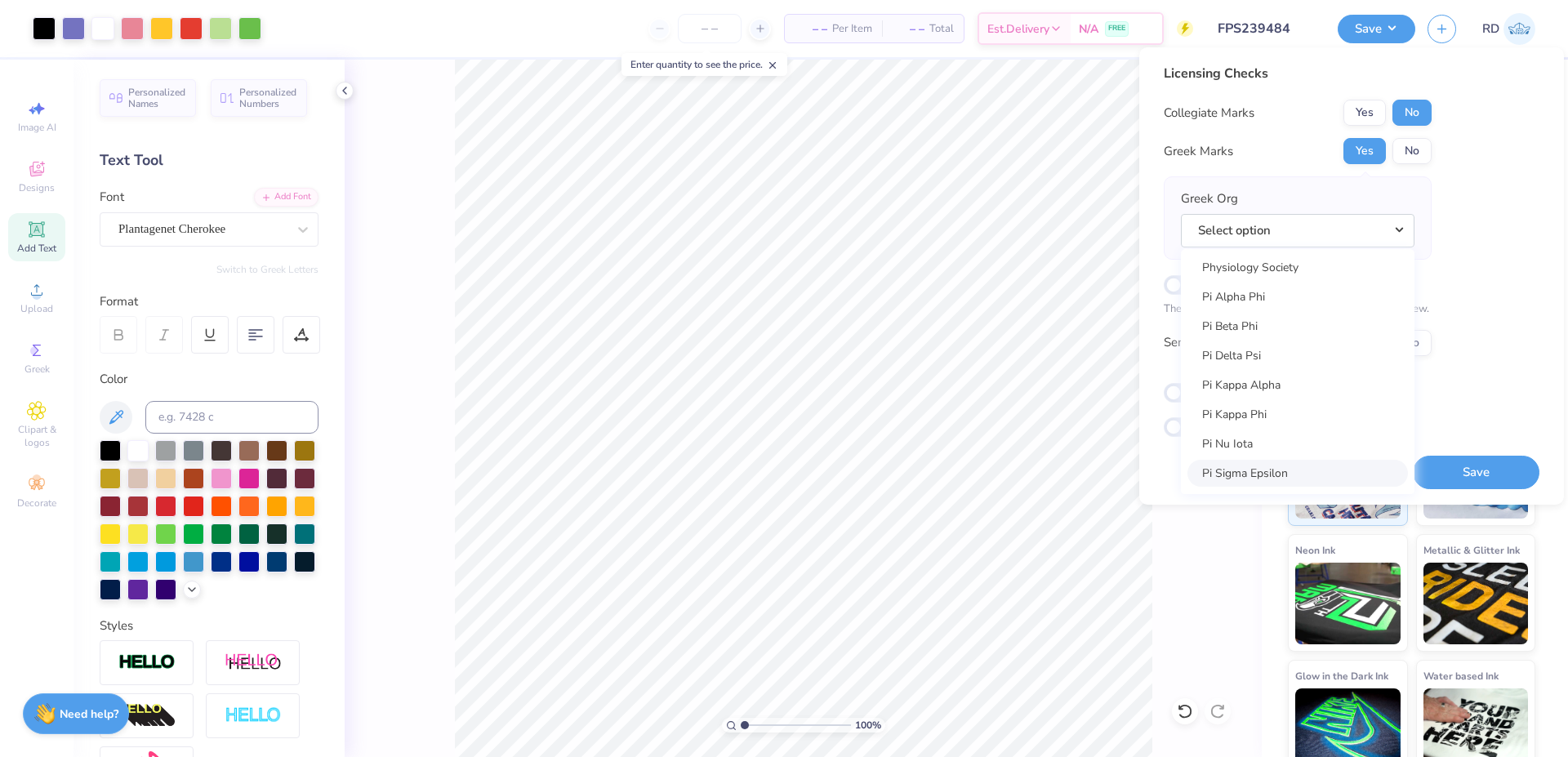
scroll to position [9316, 0]
click at [903, 321] on link "Pi Beta Phi" at bounding box center [1298, 328] width 221 height 27
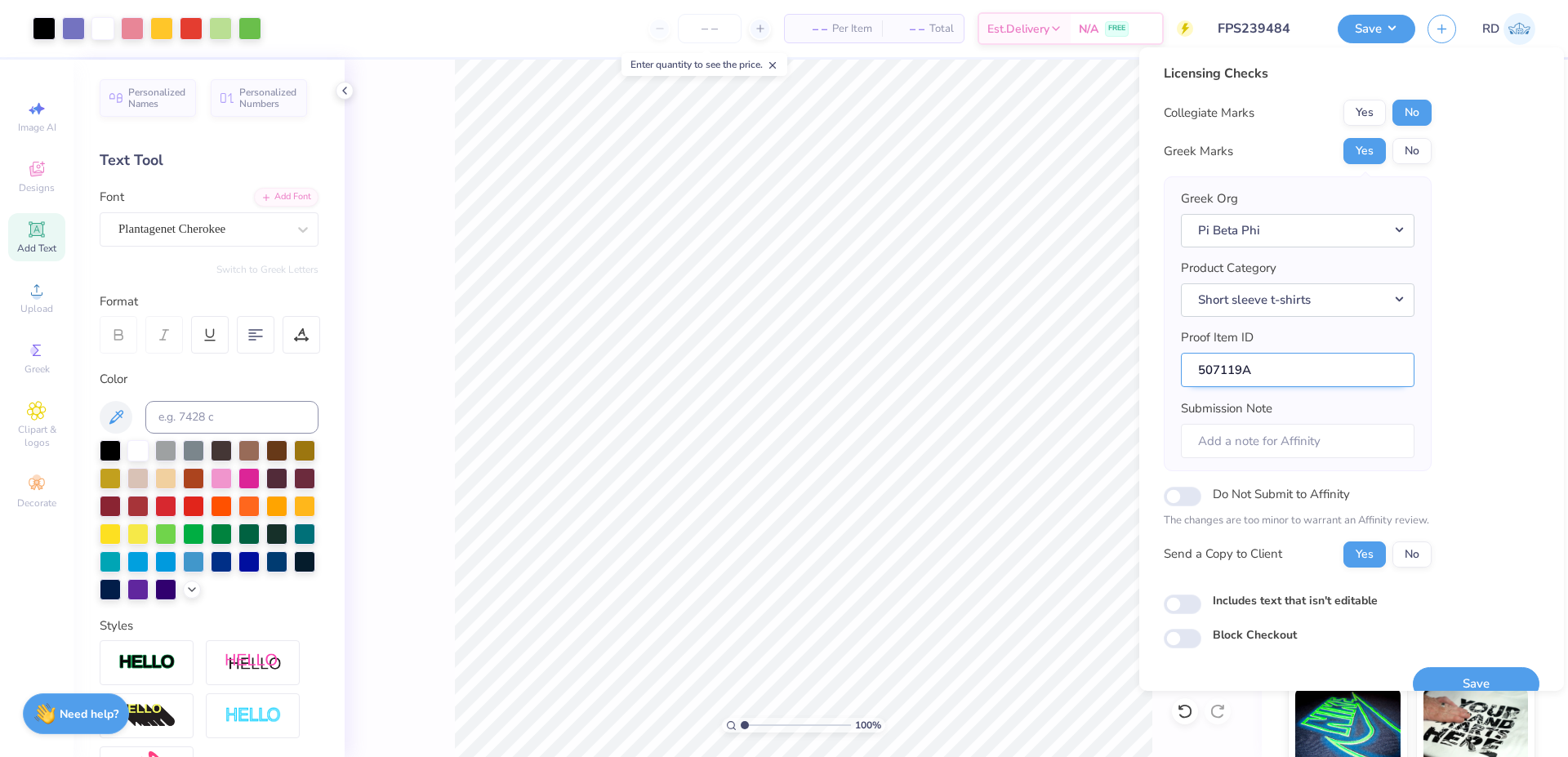
drag, startPoint x: 1267, startPoint y: 363, endPoint x: 1181, endPoint y: 369, distance: 86.2
click at [903, 369] on input "507119A" at bounding box center [1298, 370] width 233 height 35
click at [903, 683] on button "Save" at bounding box center [1476, 684] width 127 height 33
